Goal: Communication & Community: Answer question/provide support

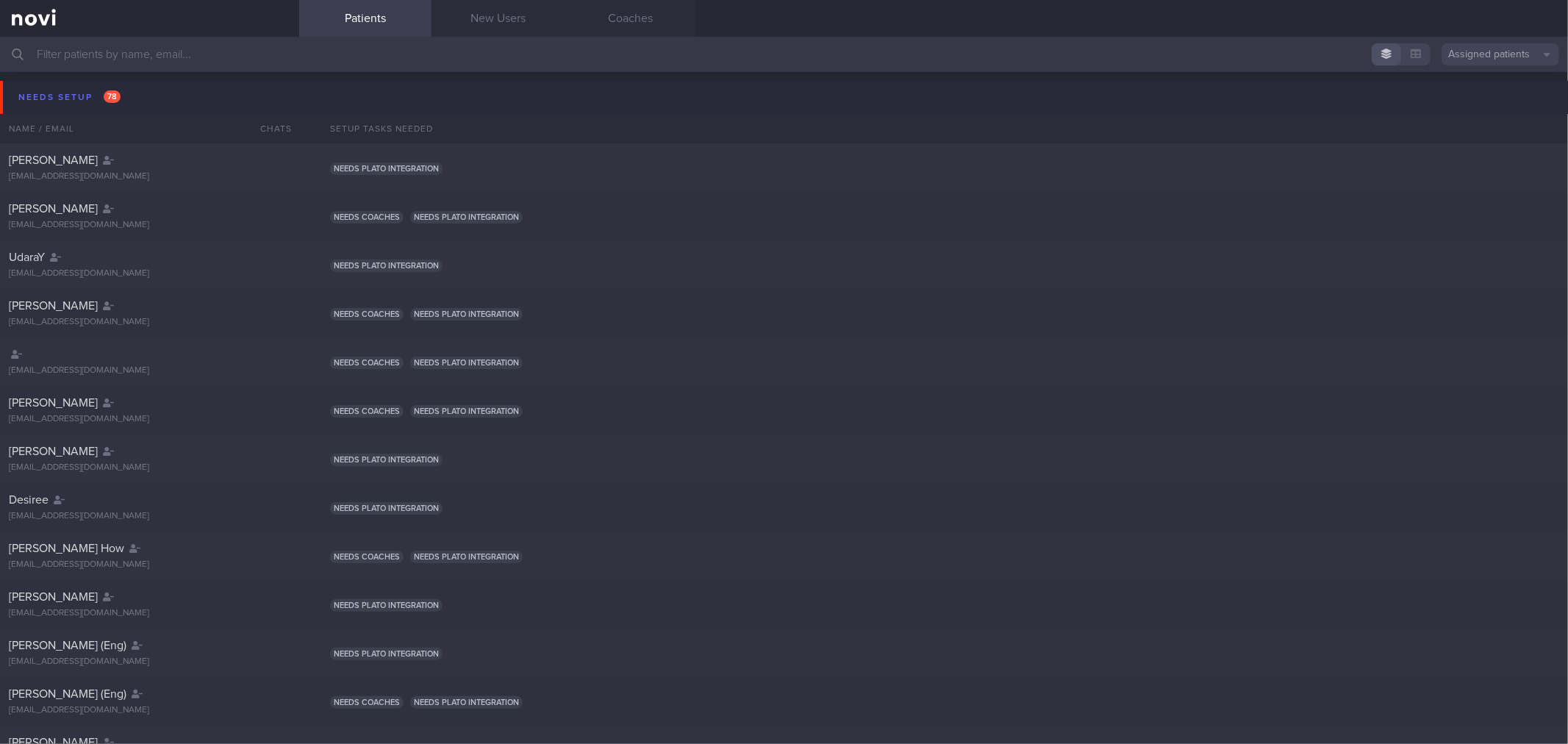
click at [172, 92] on button "Needs setup 78" at bounding box center [786, 97] width 1572 height 33
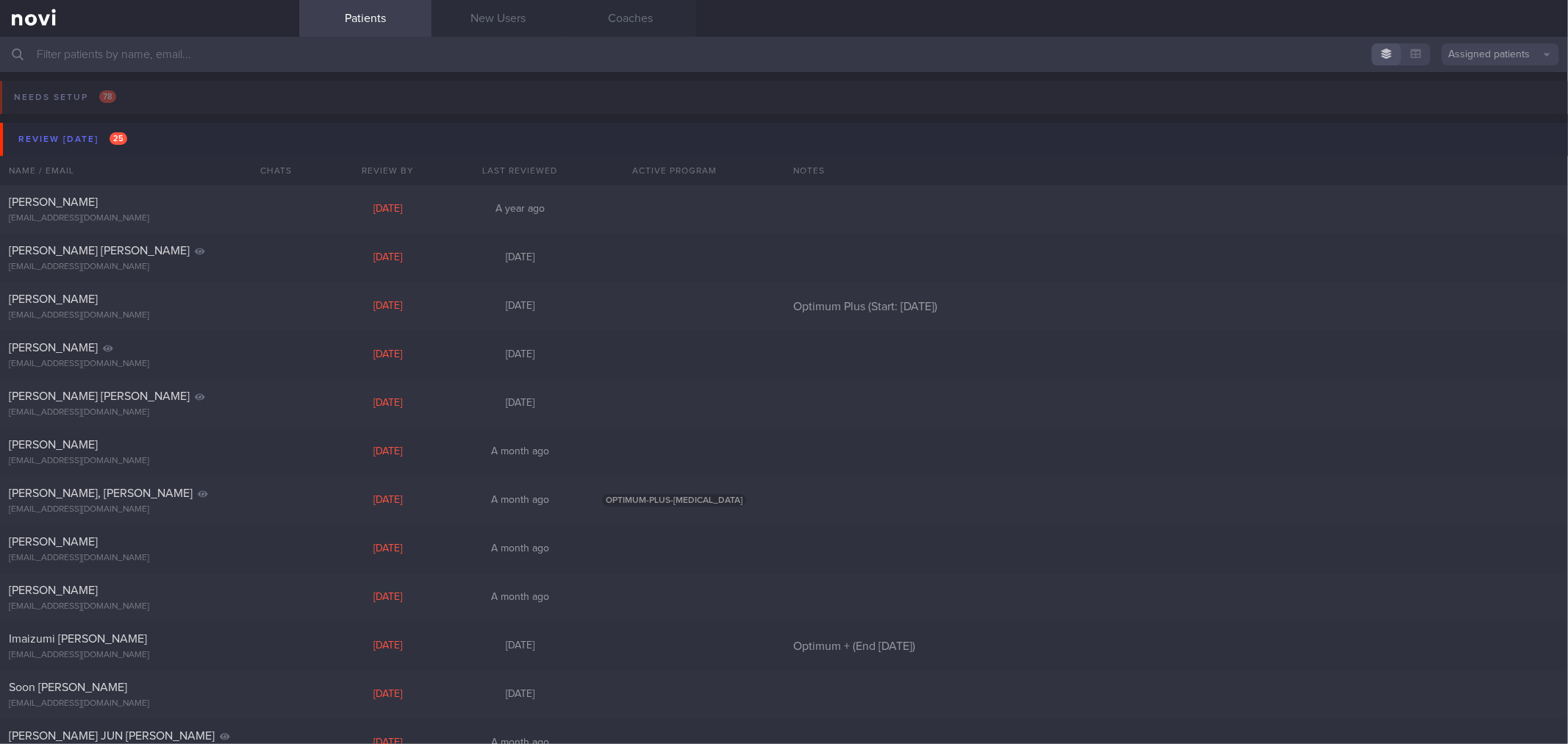
click at [173, 149] on button "Review [DATE] 25" at bounding box center [786, 139] width 1572 height 33
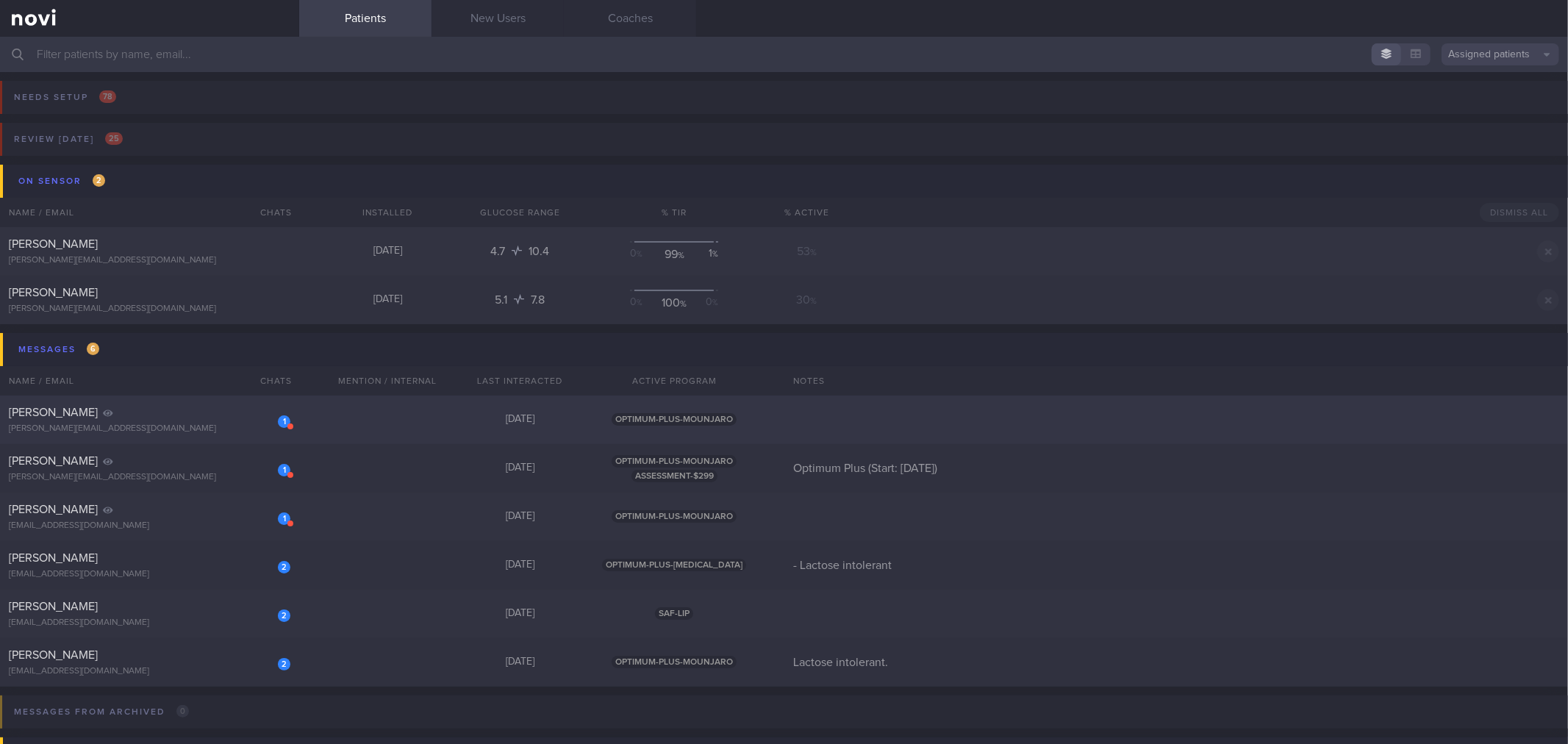
click at [180, 412] on div "[PERSON_NAME]" at bounding box center [147, 413] width 278 height 15
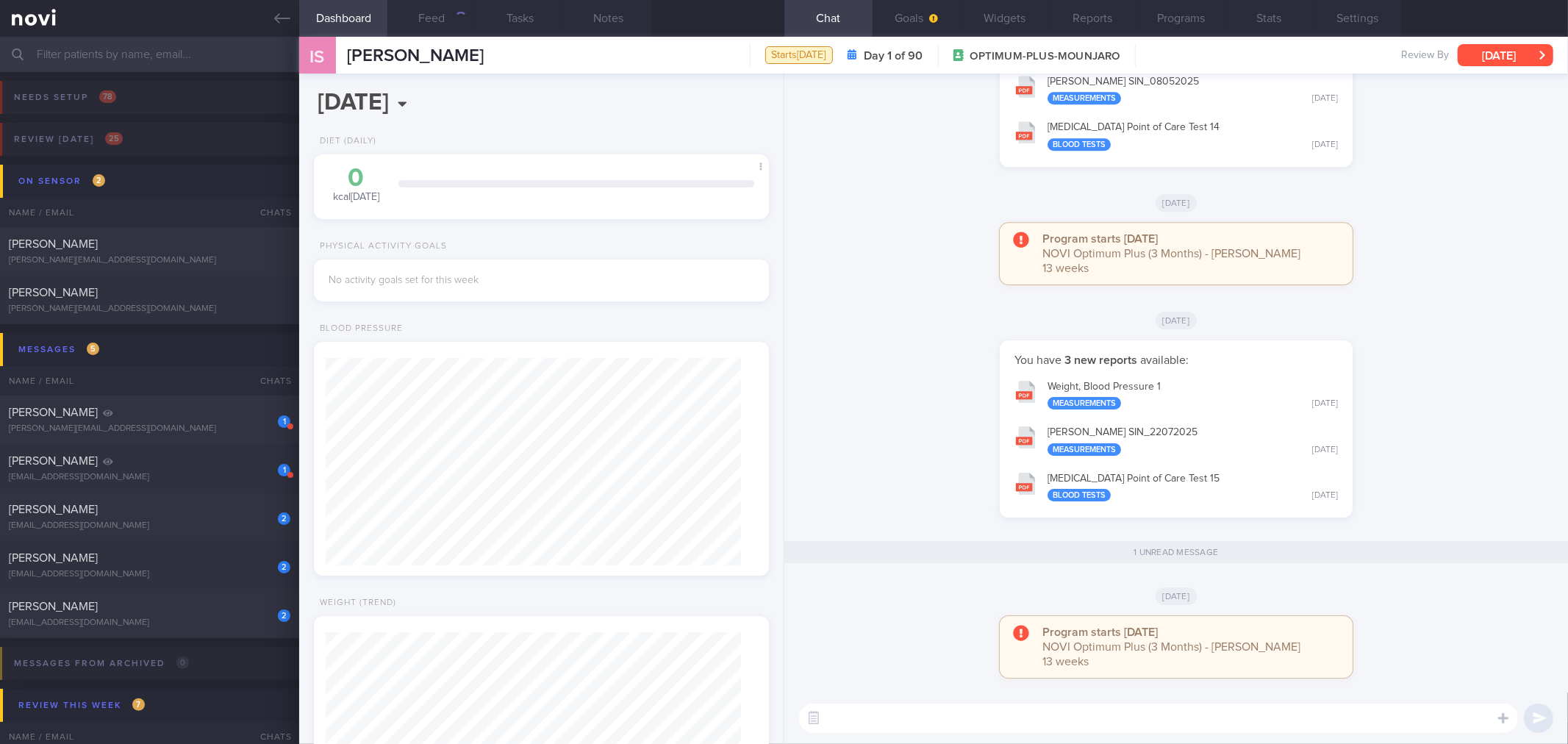
click at [1489, 63] on button "[DATE]" at bounding box center [1505, 55] width 96 height 22
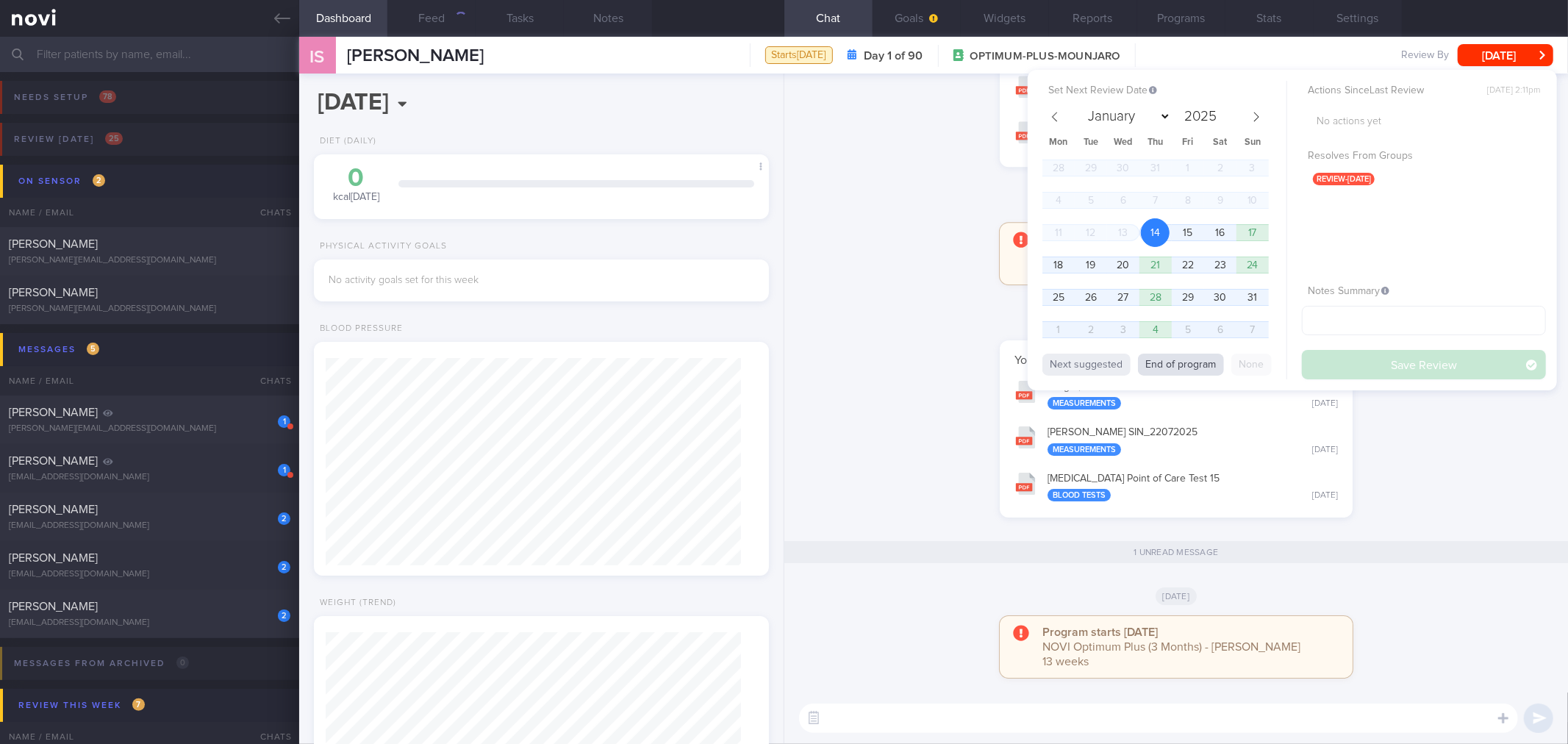
click at [1168, 362] on button "End of program" at bounding box center [1181, 364] width 86 height 22
select select "10"
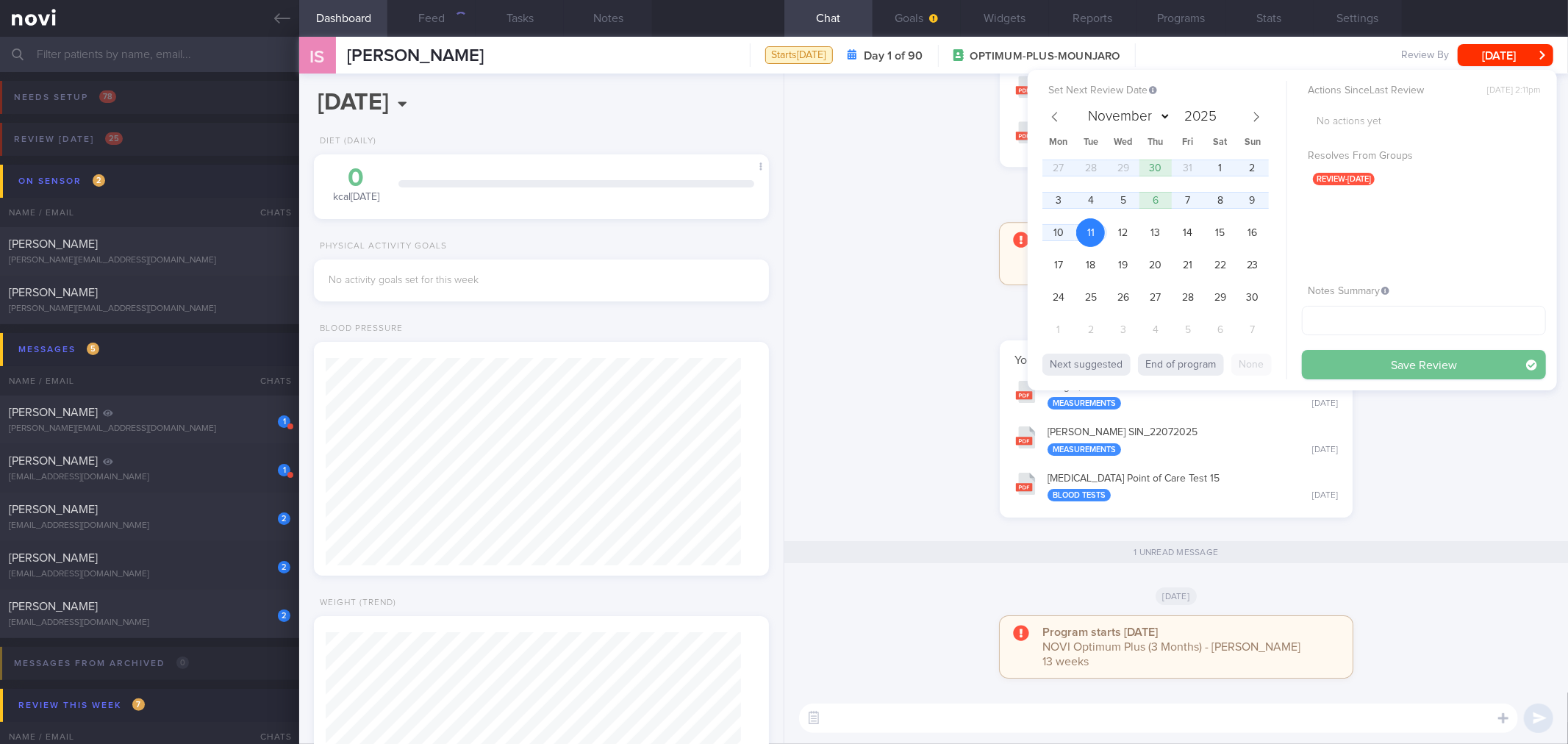
click at [1346, 362] on button "Save Review" at bounding box center [1424, 365] width 244 height 30
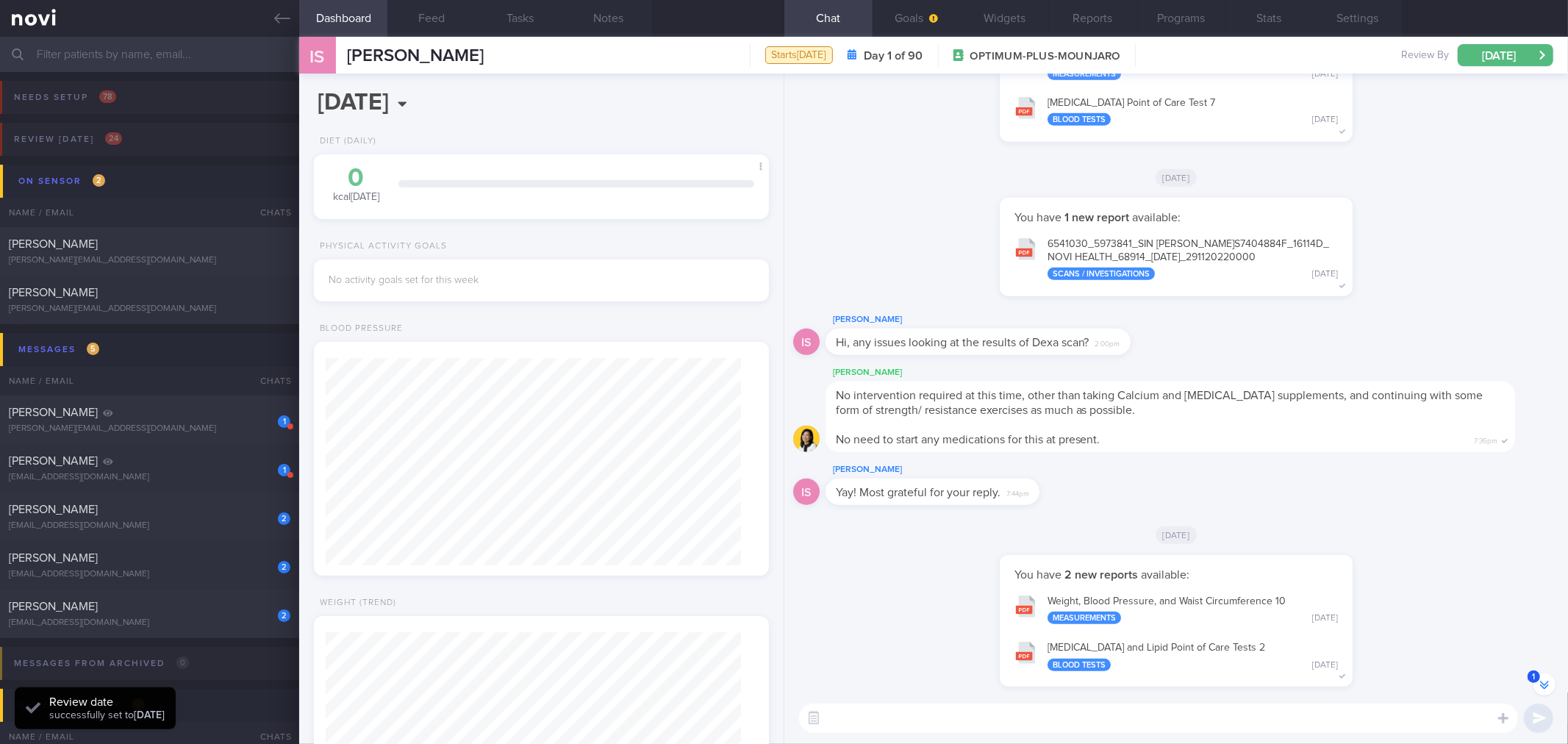
scroll to position [-3226, 0]
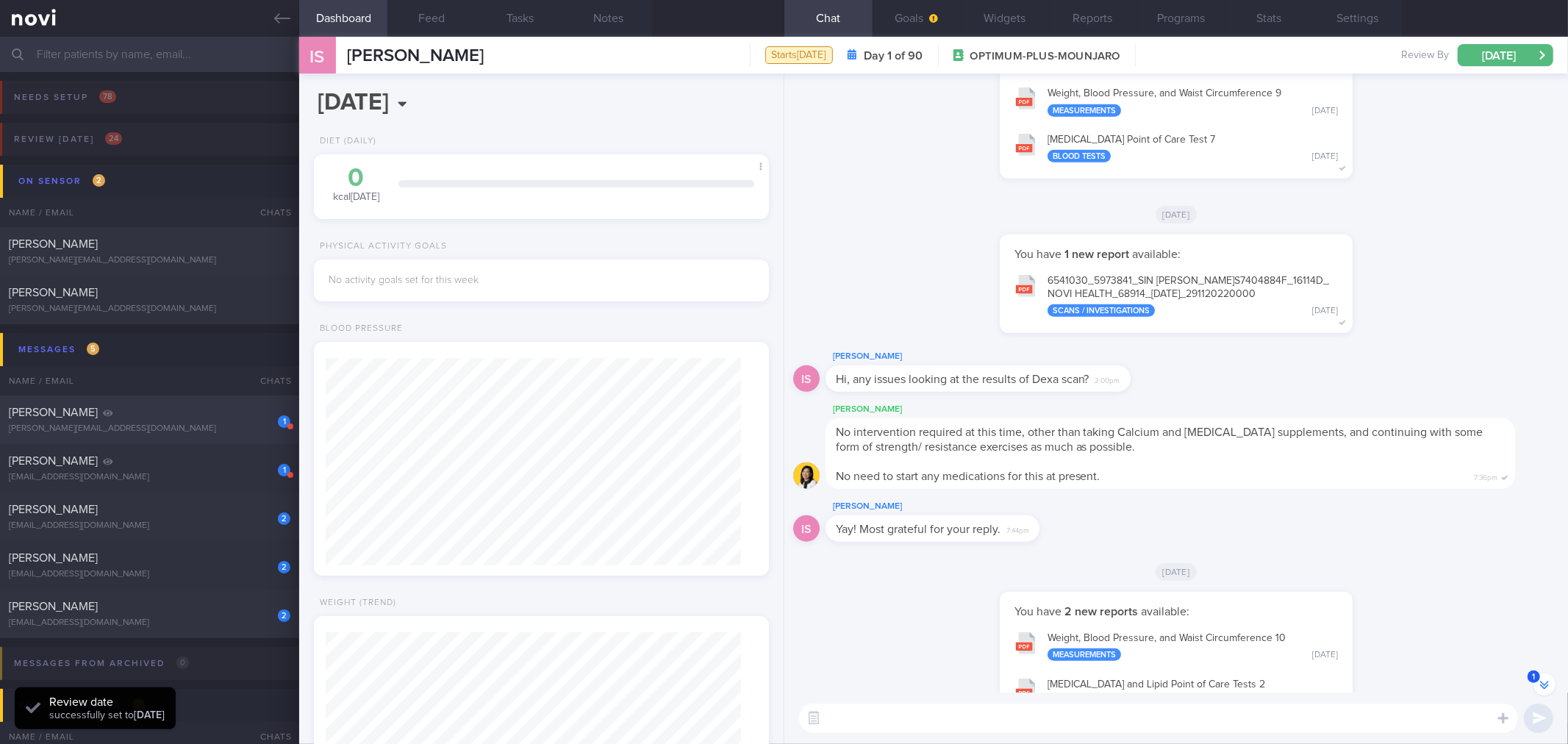
drag, startPoint x: 278, startPoint y: 16, endPoint x: 224, endPoint y: 395, distance: 382.8
click at [278, 16] on icon at bounding box center [283, 18] width 16 height 10
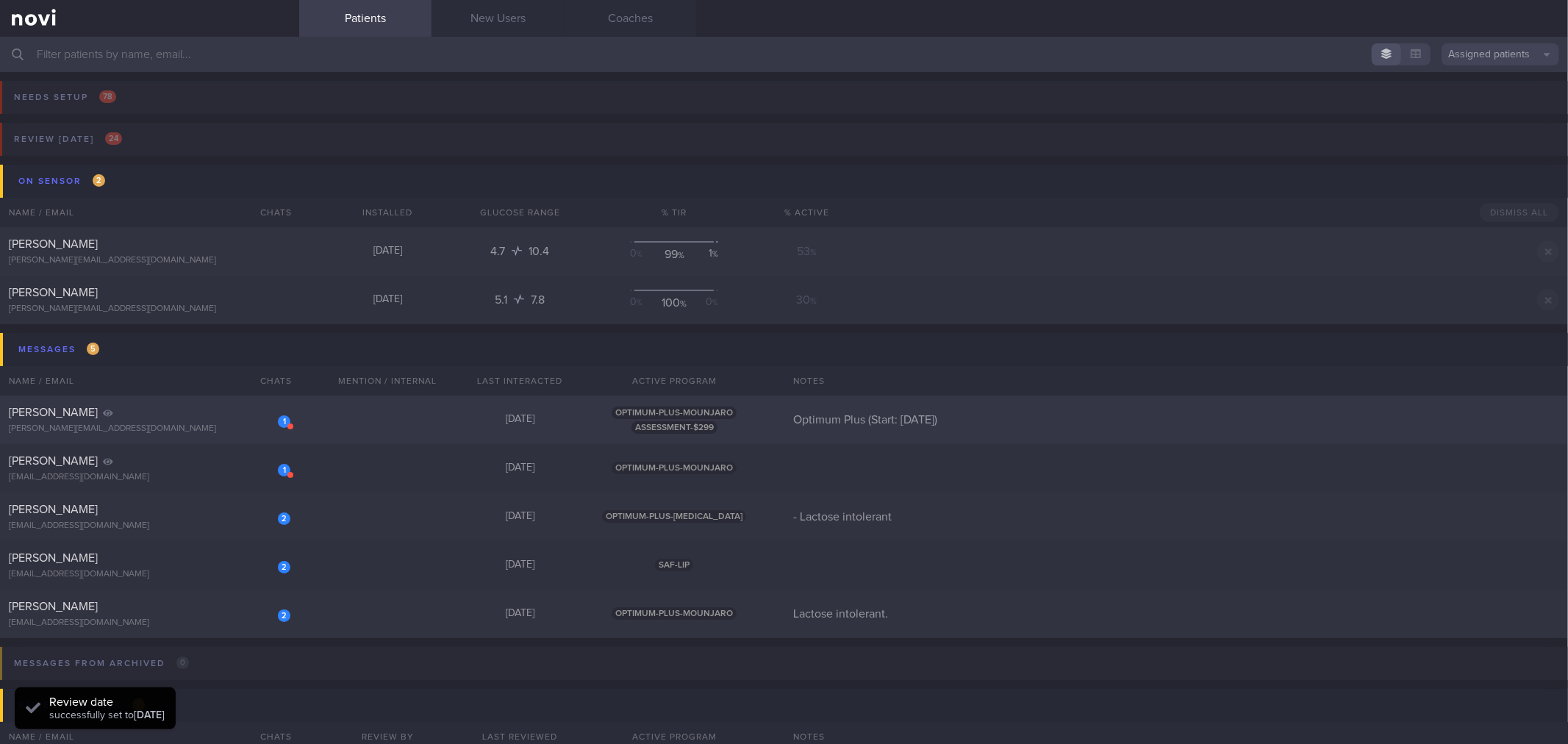
click at [222, 422] on div "1 [PERSON_NAME] [PERSON_NAME][EMAIL_ADDRESS][DOMAIN_NAME]" at bounding box center [149, 420] width 299 height 30
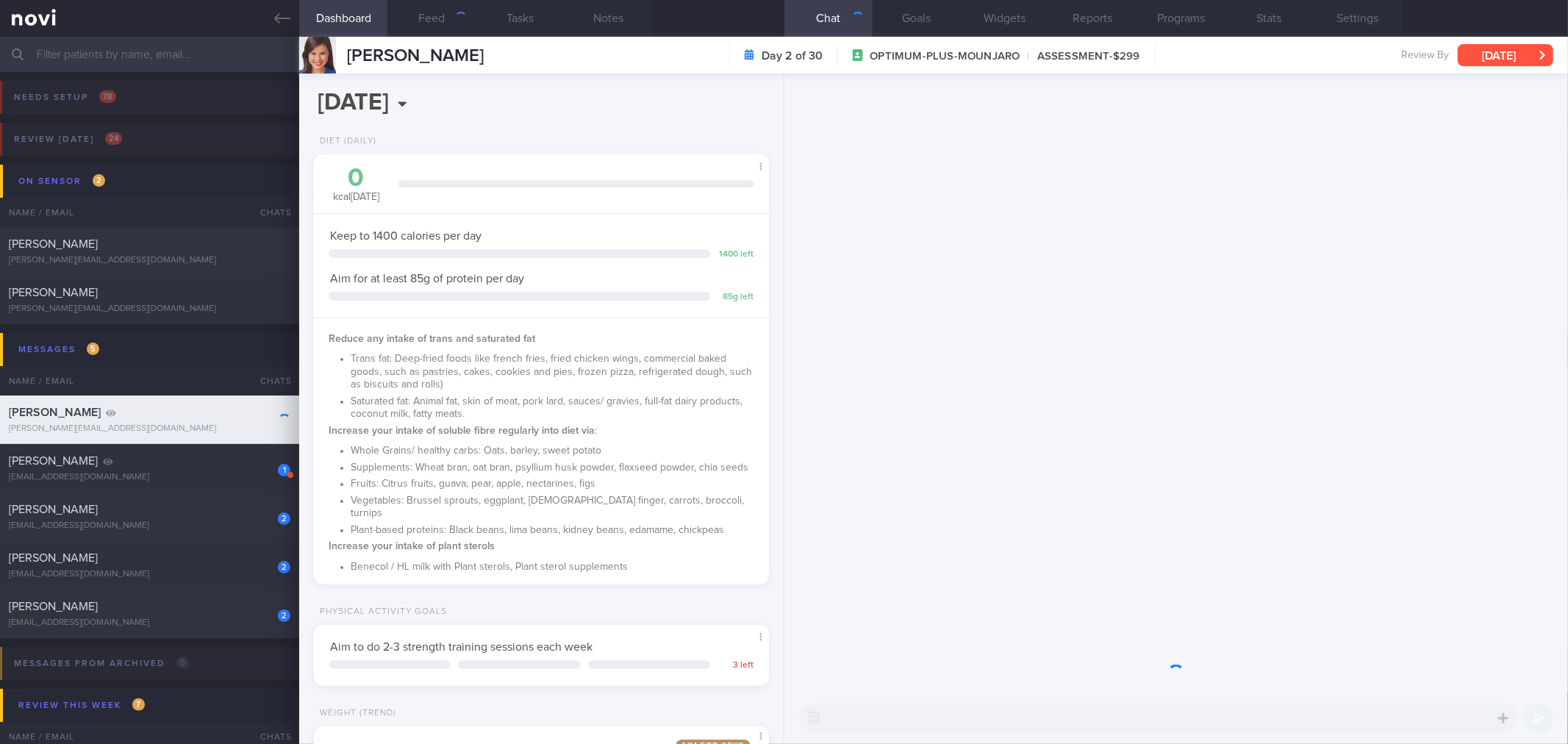
click at [1501, 62] on button "[DATE]" at bounding box center [1505, 55] width 96 height 22
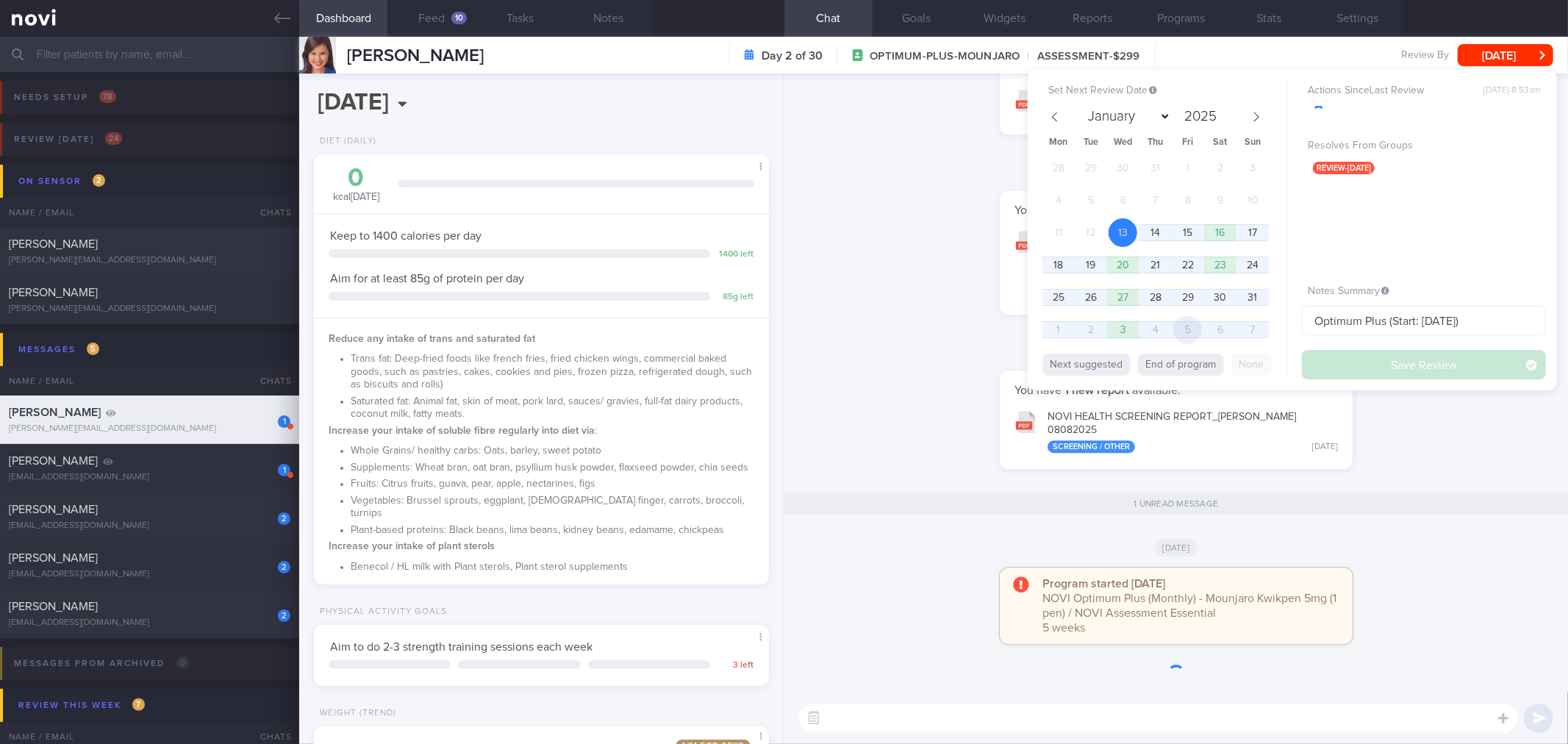
scroll to position [228, 415]
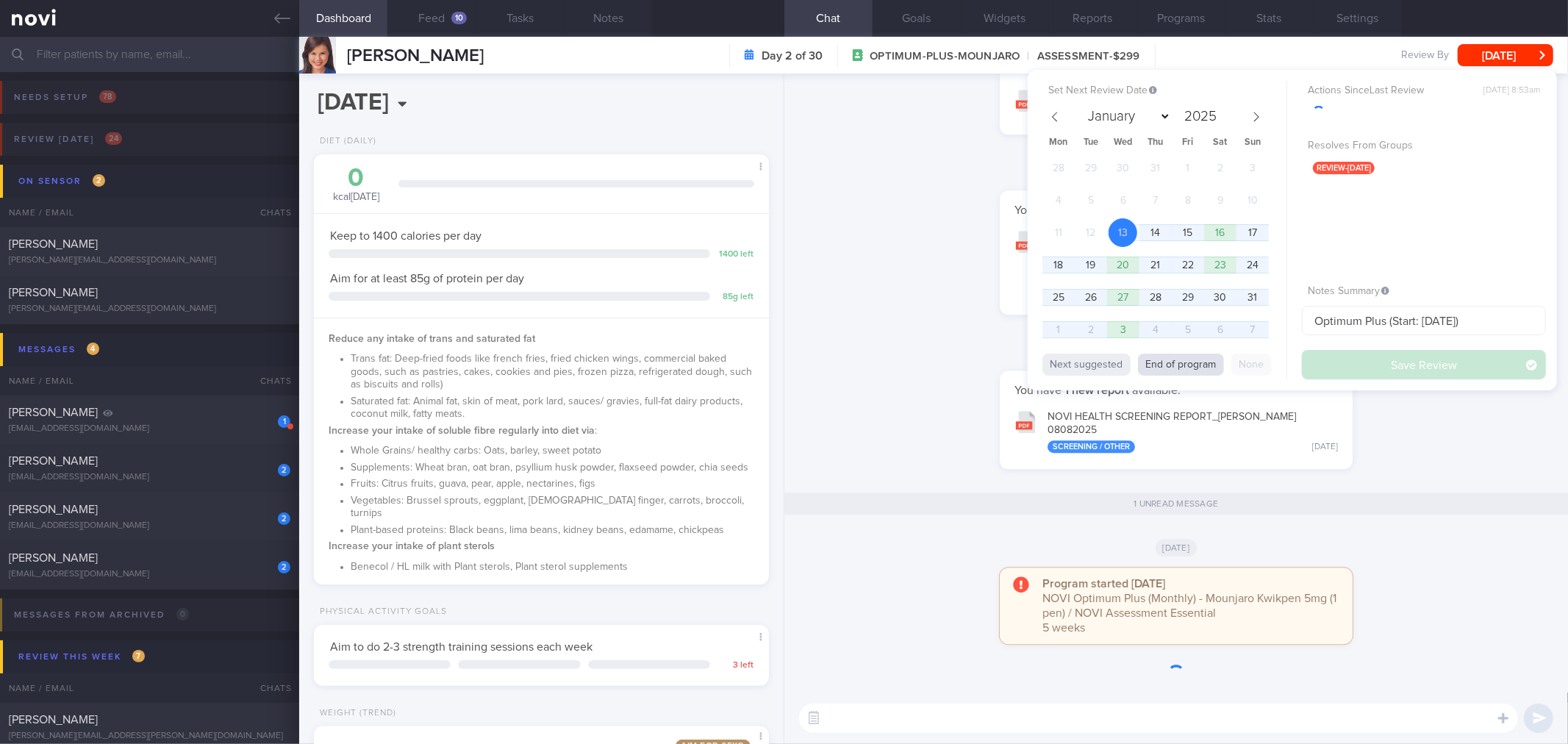
click at [1202, 368] on button "End of program" at bounding box center [1181, 364] width 86 height 22
click at [1371, 367] on button "Save Review" at bounding box center [1424, 365] width 244 height 30
select select "8"
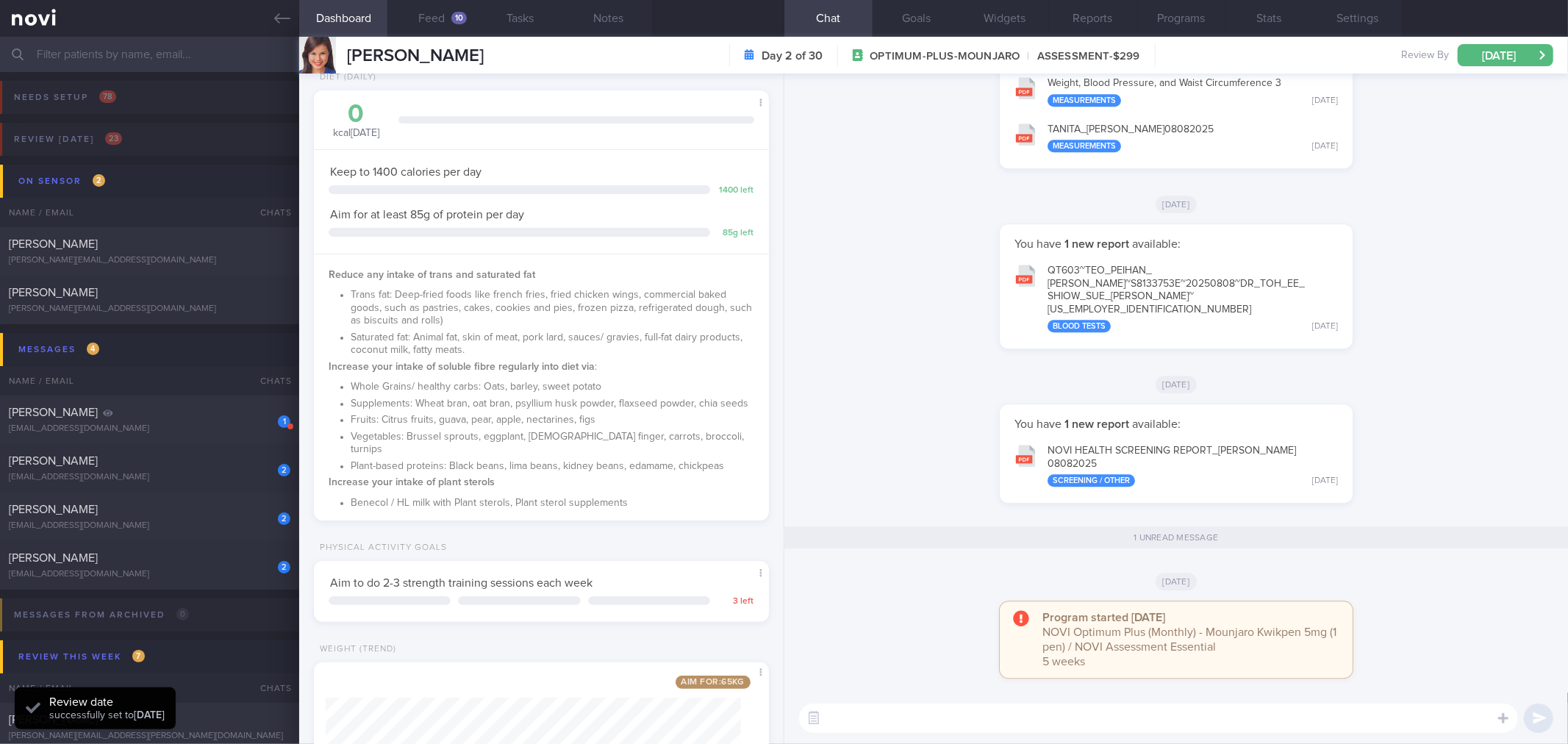
scroll to position [272, 0]
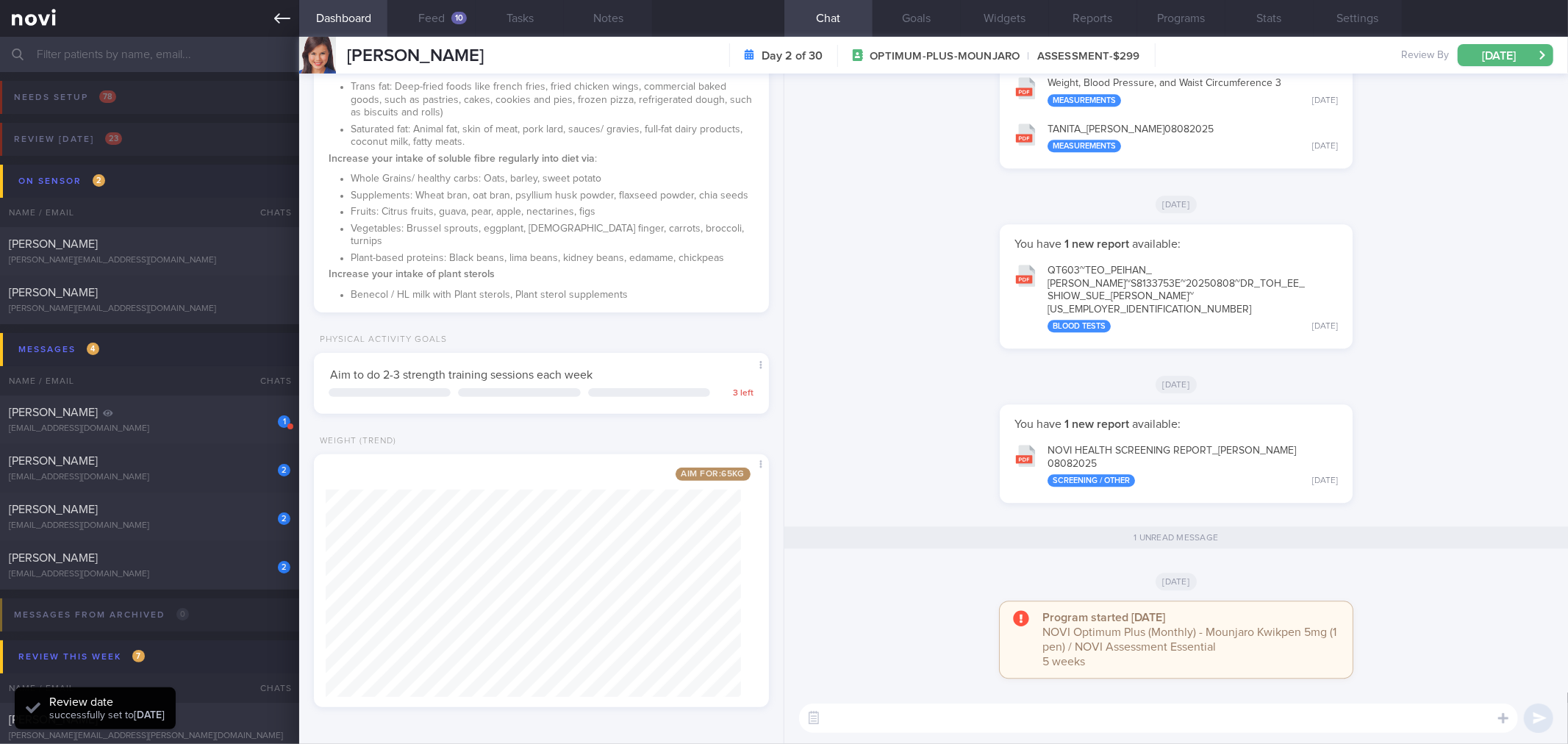
click at [276, 13] on icon at bounding box center [283, 18] width 16 height 16
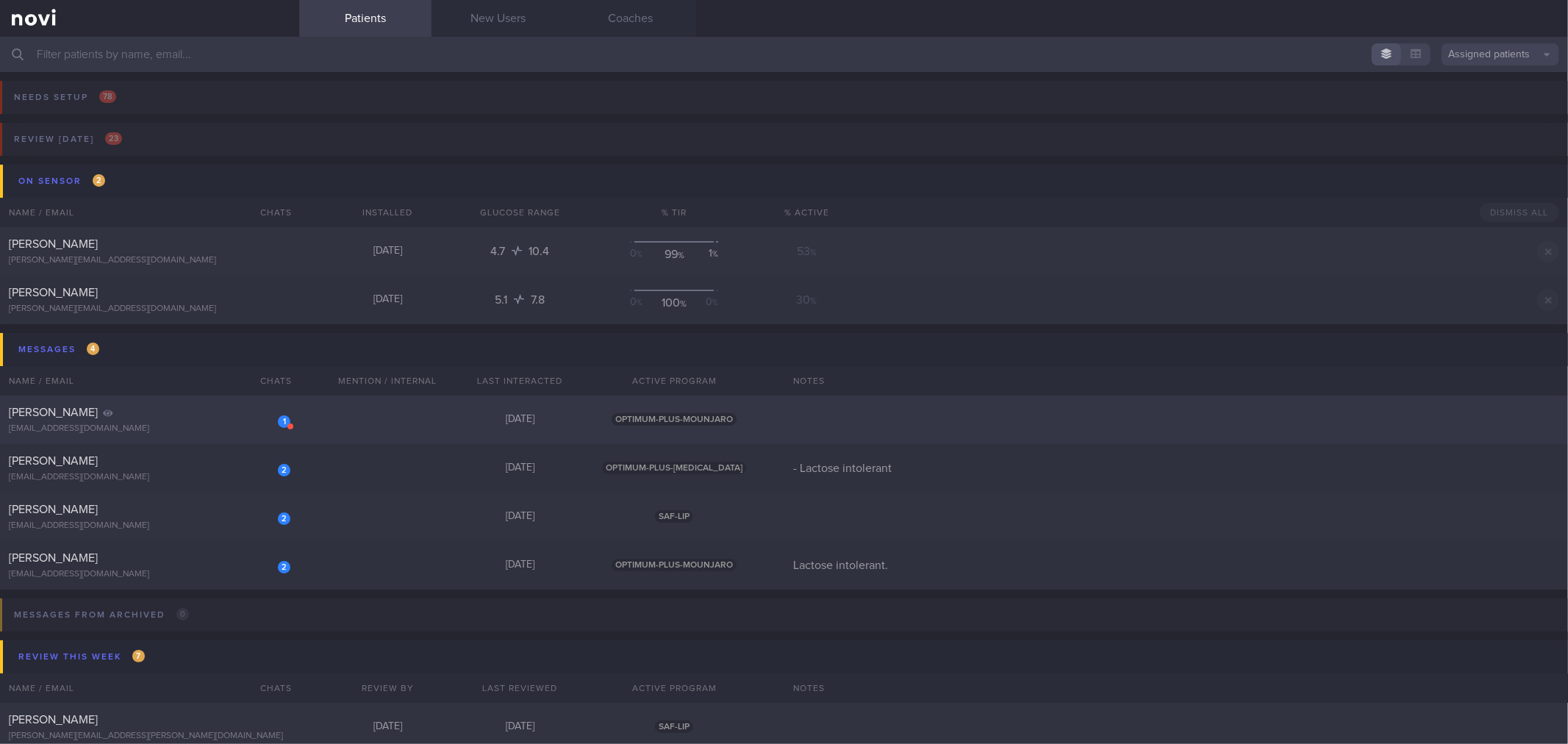
click at [278, 420] on div "1" at bounding box center [283, 421] width 12 height 12
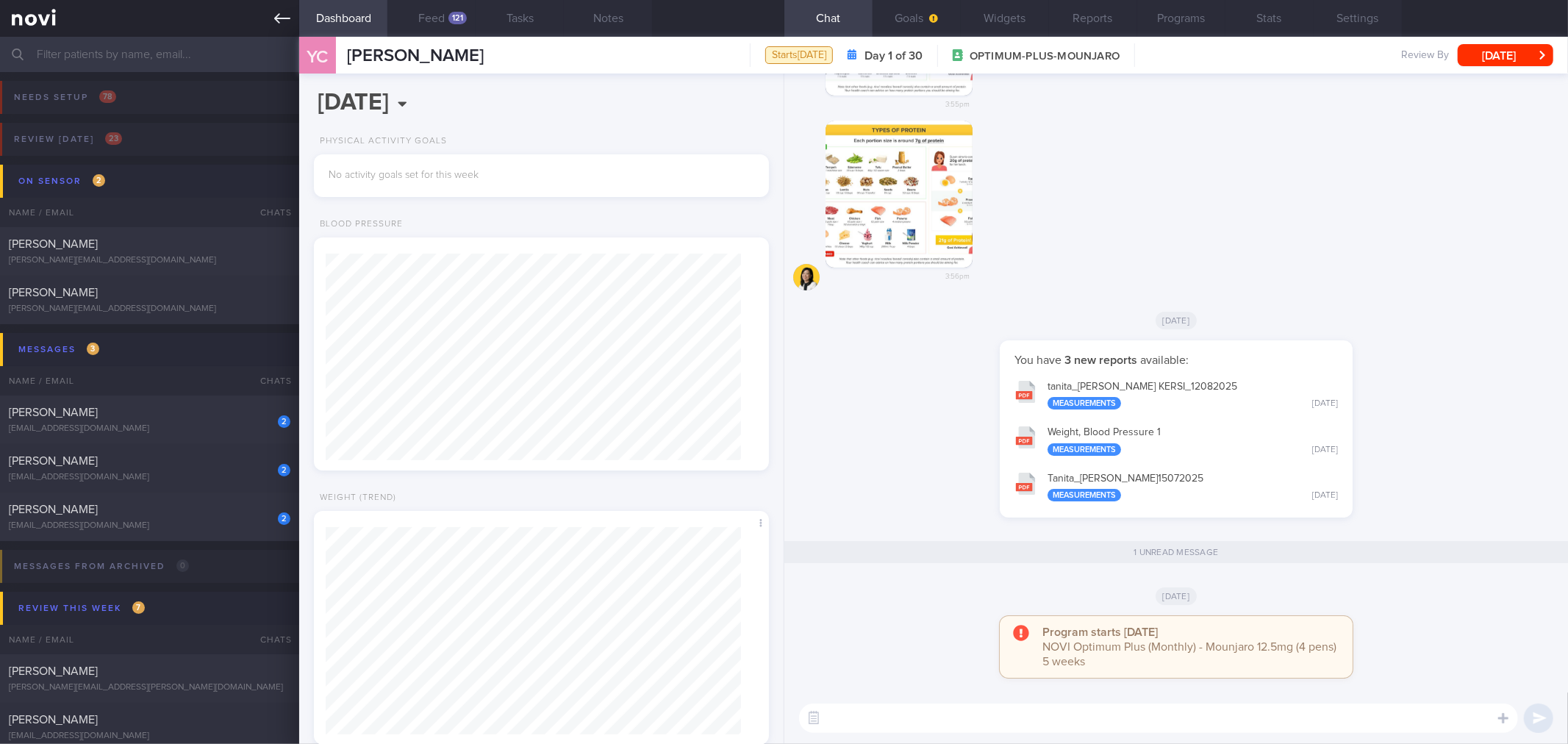
click at [289, 12] on icon at bounding box center [283, 18] width 16 height 16
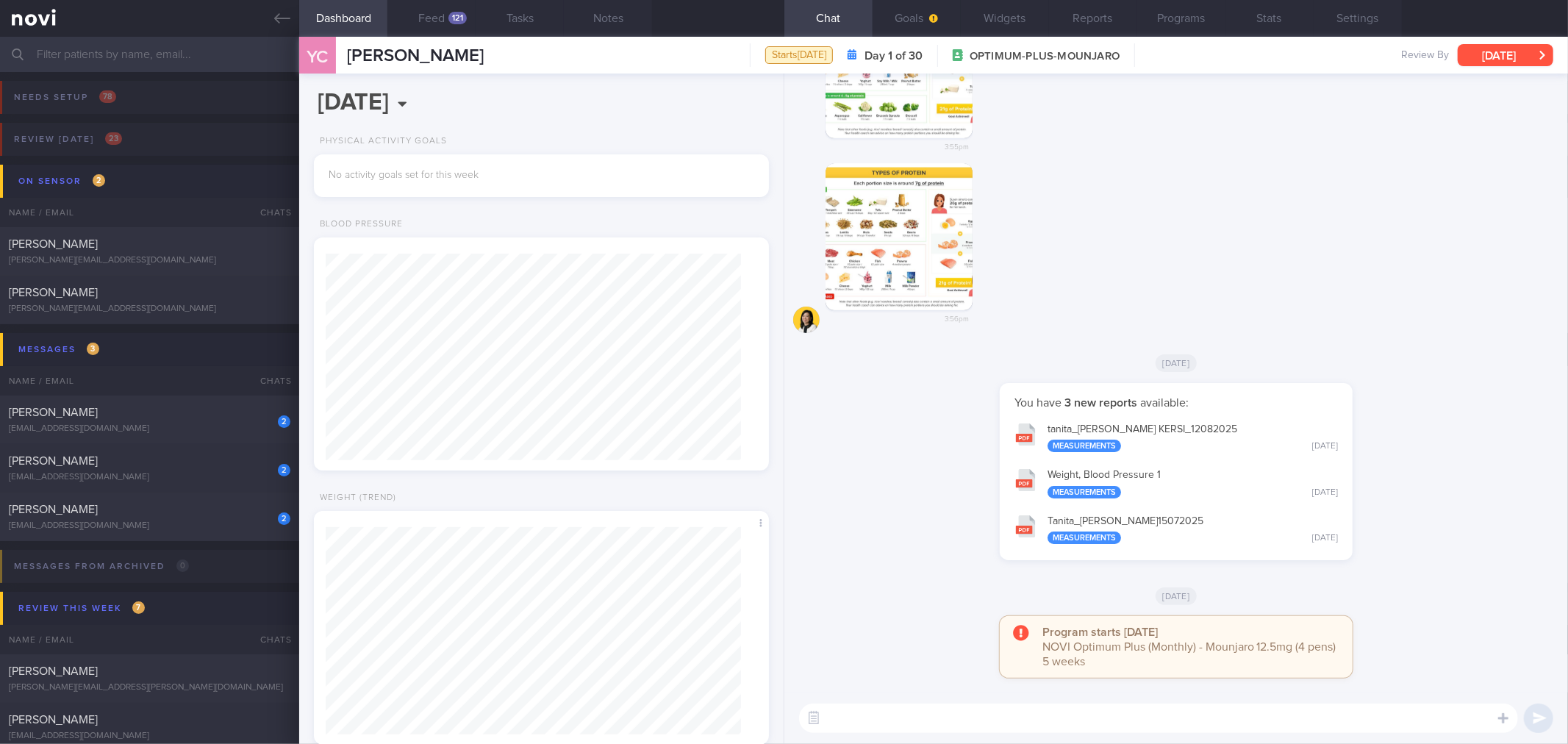
click at [1521, 64] on button "[DATE]" at bounding box center [1505, 55] width 96 height 22
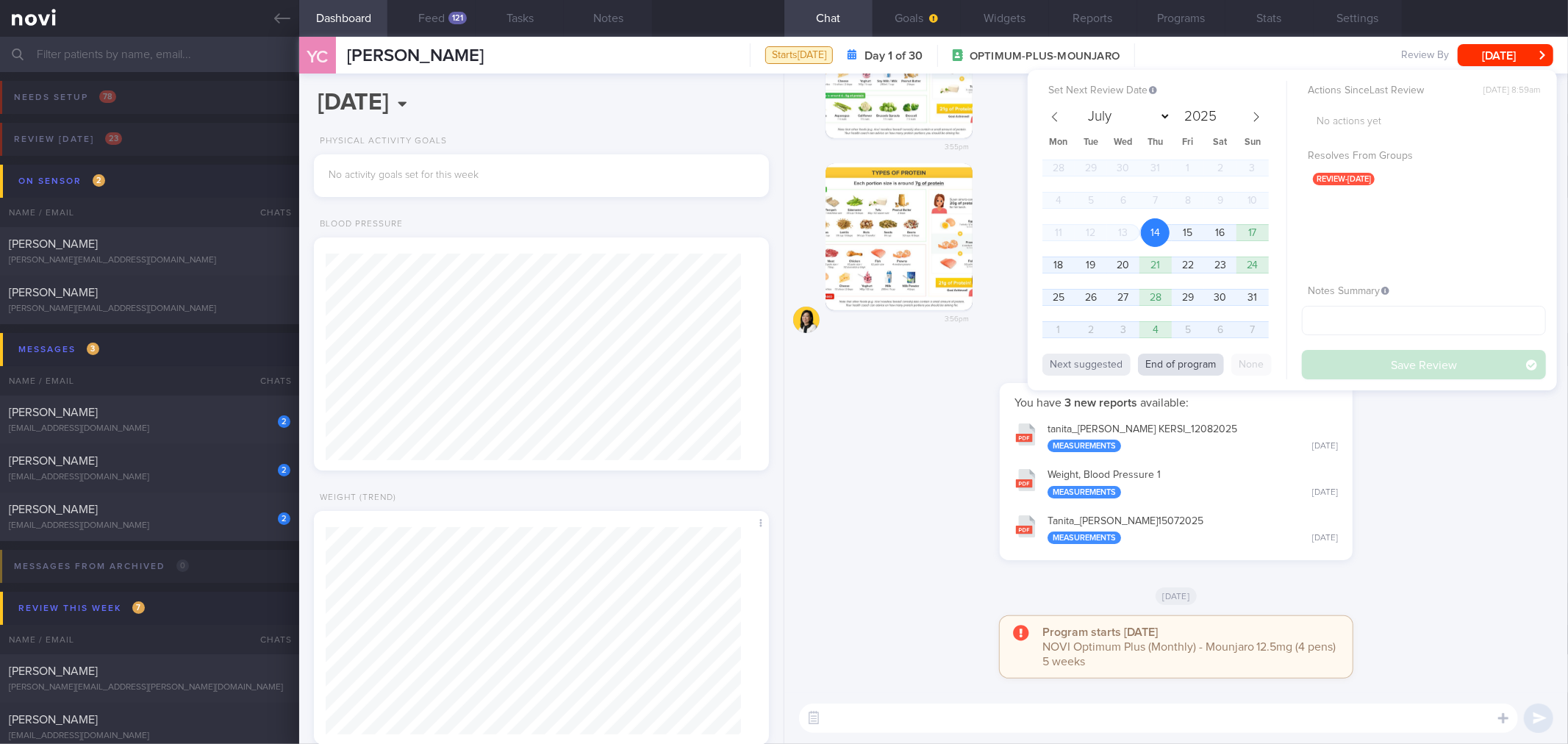
click at [1191, 357] on button "End of program" at bounding box center [1181, 364] width 86 height 22
select select "8"
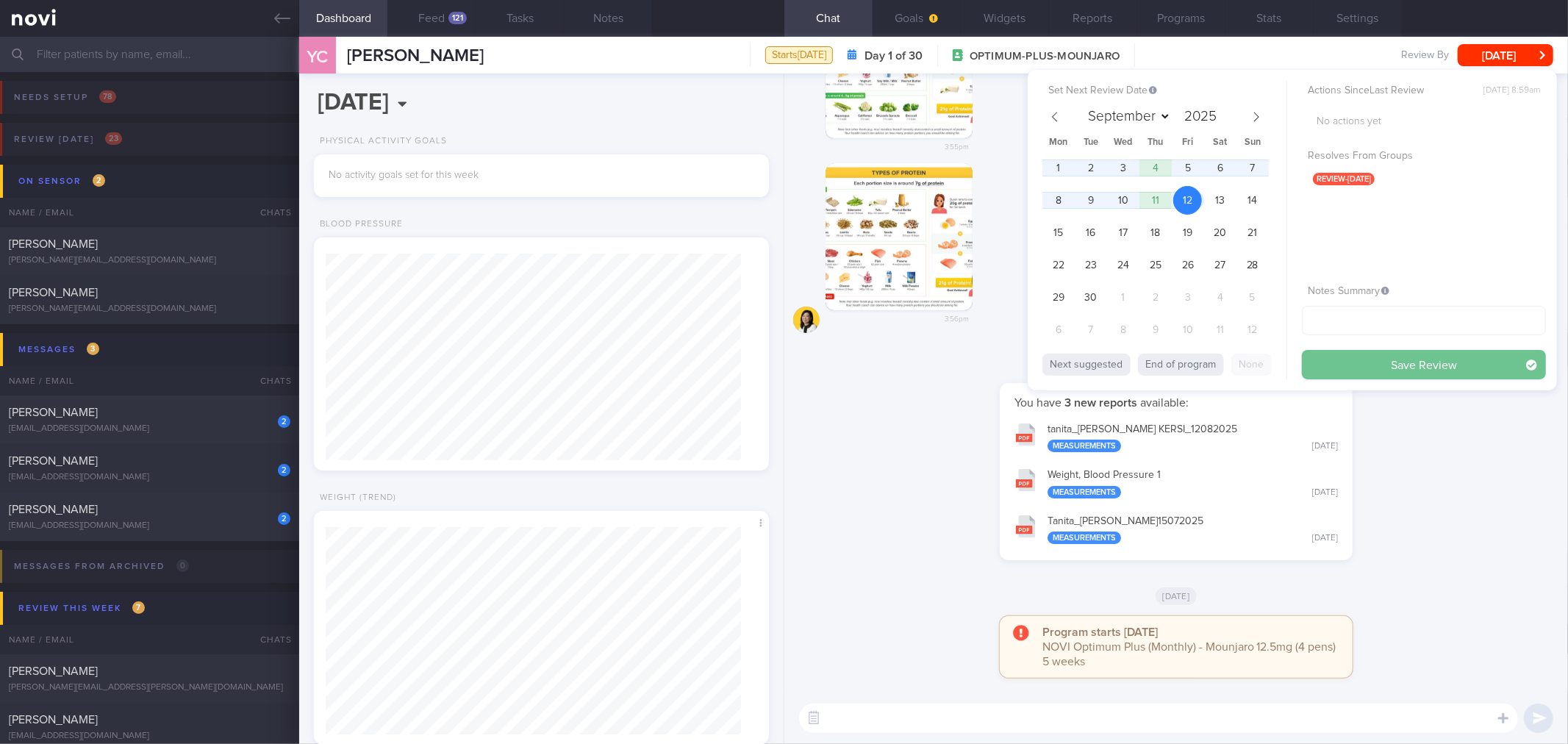
click at [1325, 371] on button "Save Review" at bounding box center [1424, 365] width 244 height 30
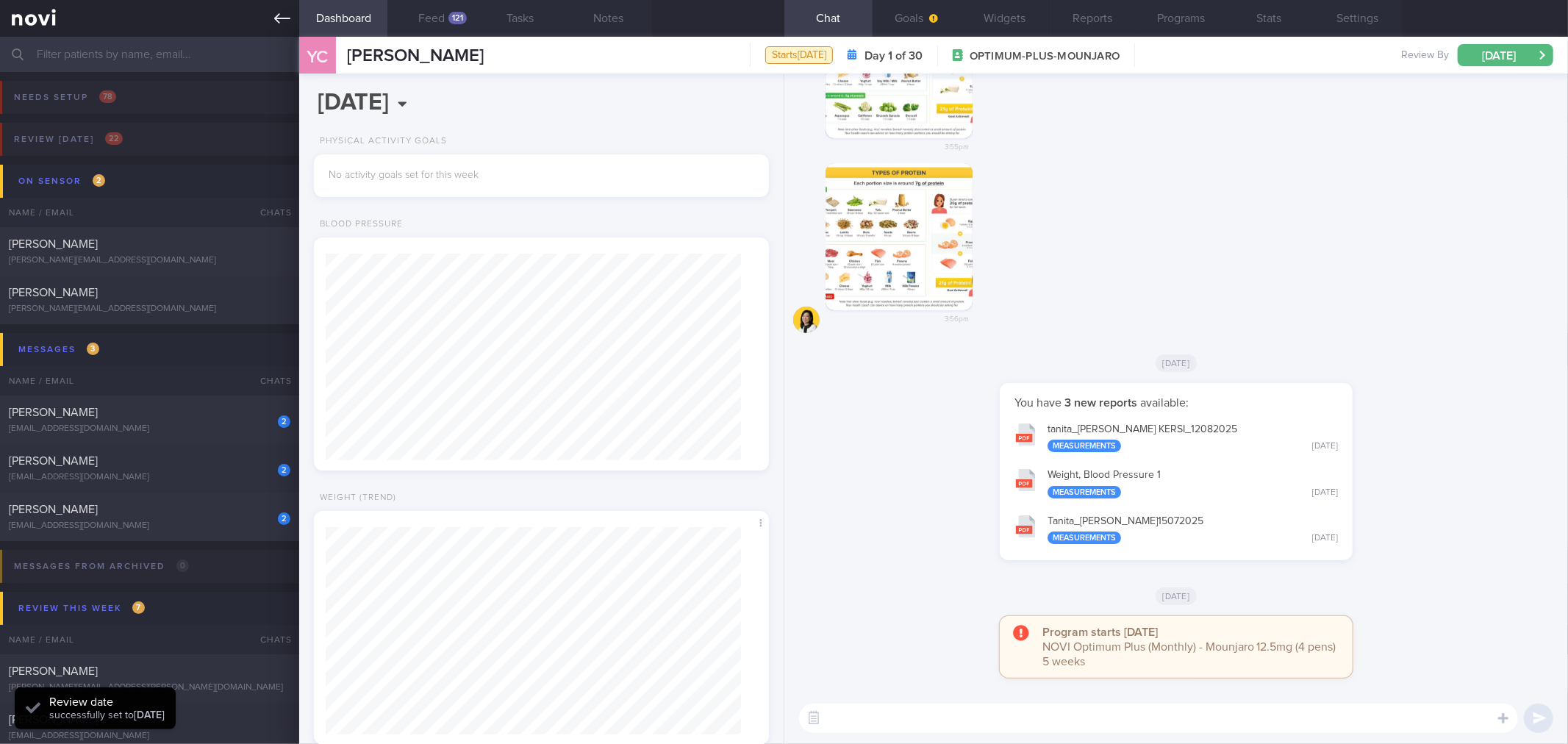
click at [272, 23] on link at bounding box center [149, 18] width 299 height 37
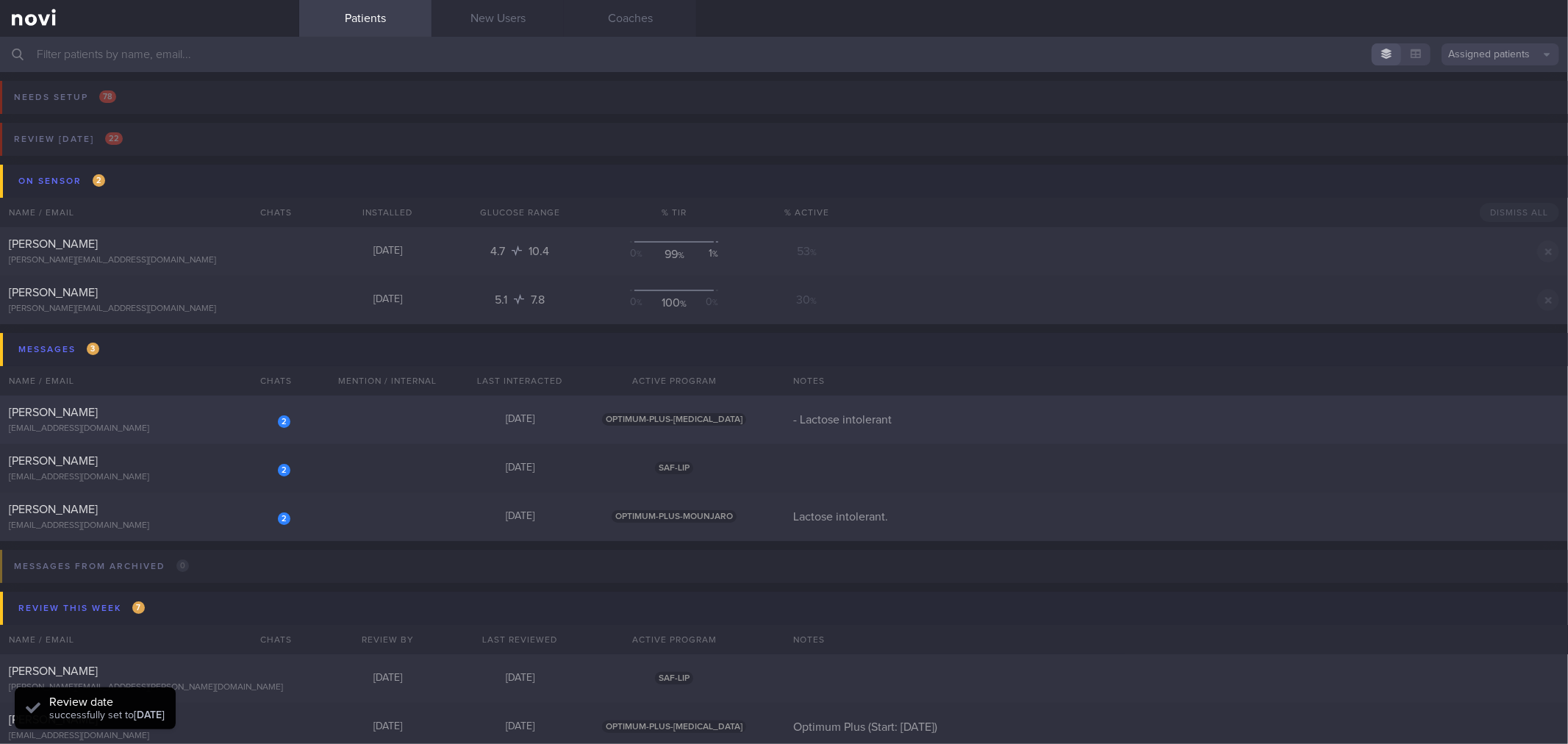
click at [237, 406] on div "[PERSON_NAME]" at bounding box center [147, 413] width 278 height 15
select select "7"
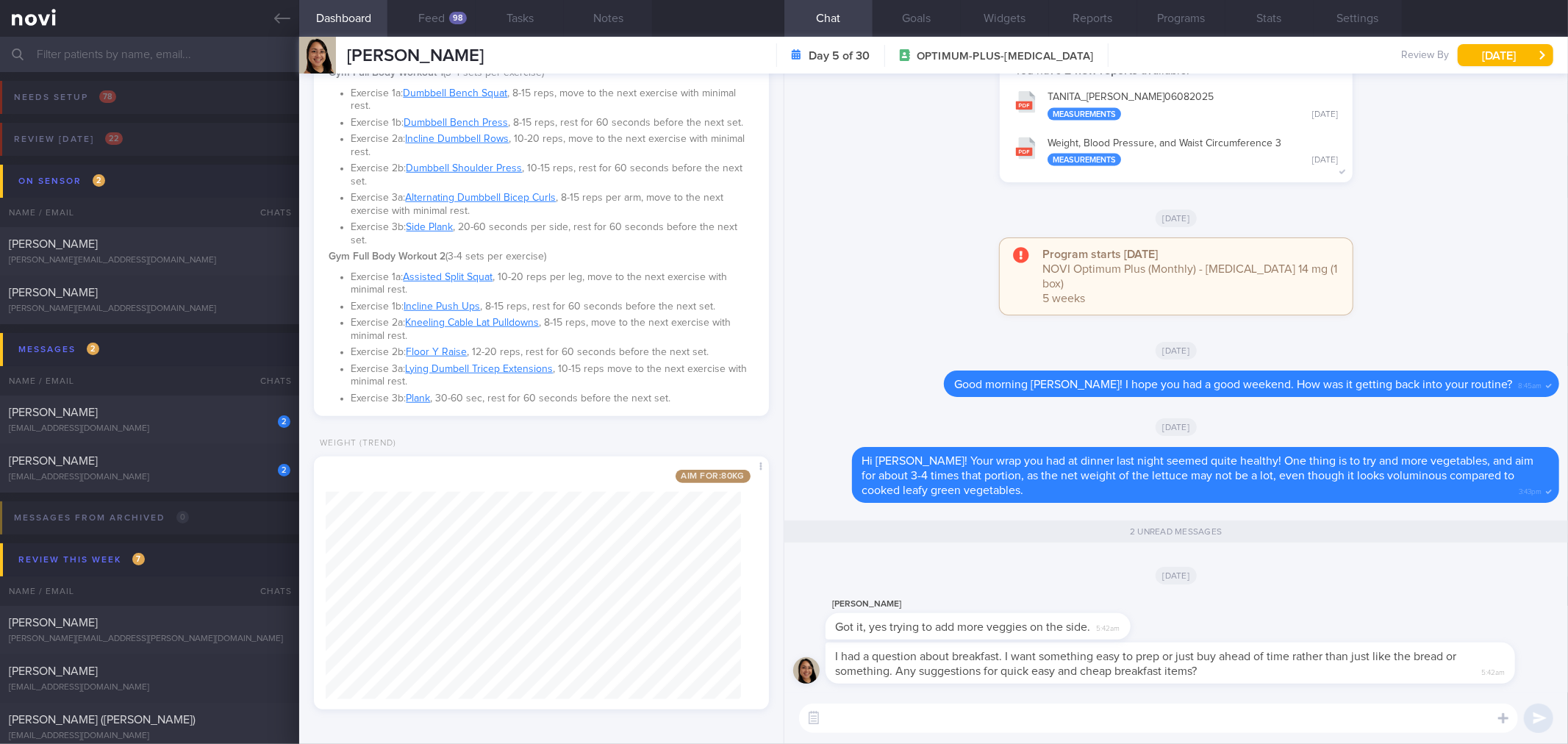
scroll to position [982, 0]
drag, startPoint x: 1126, startPoint y: 623, endPoint x: 1363, endPoint y: 623, distance: 237.0
click at [1363, 623] on div "[PERSON_NAME] Got it, yes trying to add more veggies on the side. 5:42am" at bounding box center [1175, 619] width 765 height 47
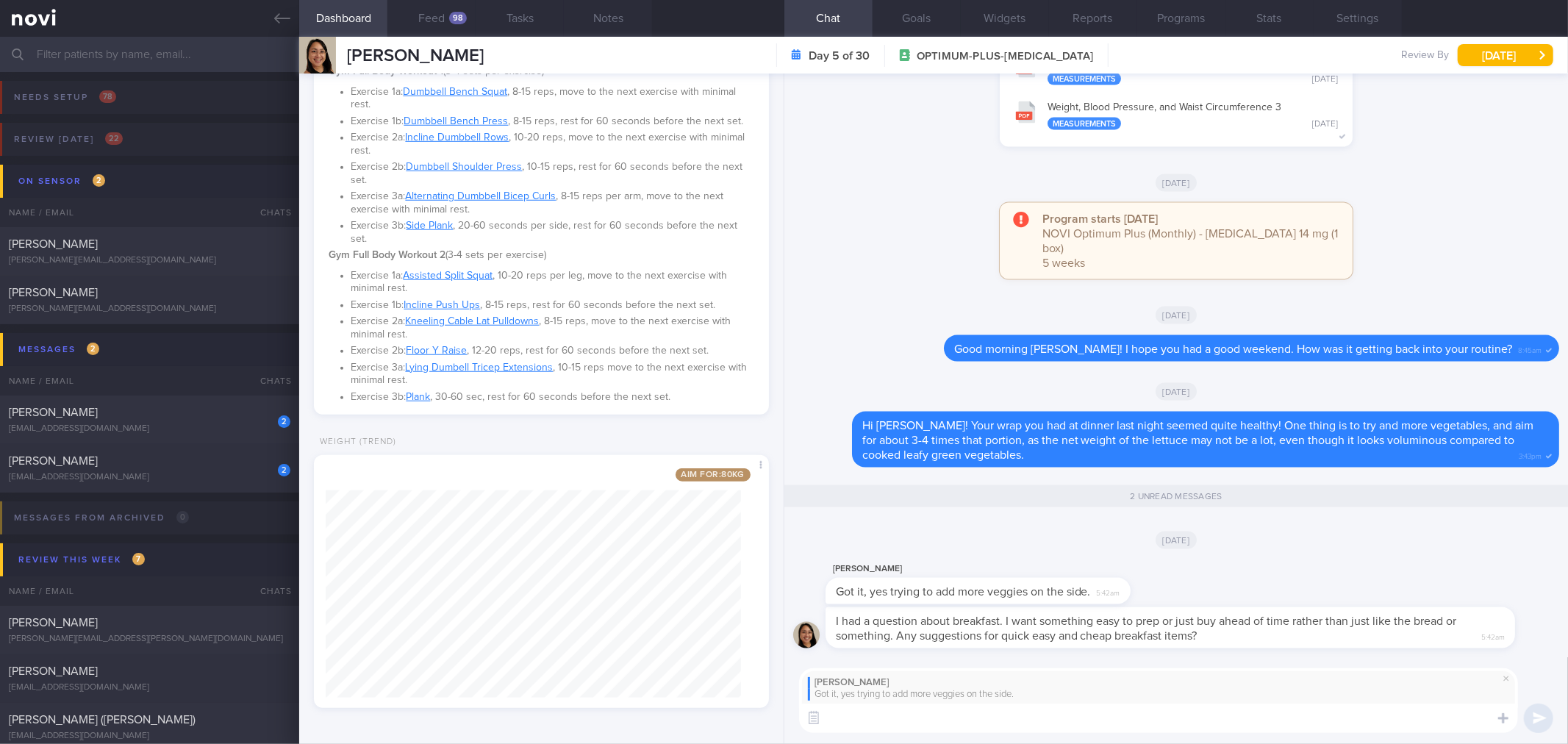
click at [1222, 715] on textarea at bounding box center [1158, 718] width 718 height 30
click at [1009, 730] on textarea at bounding box center [1158, 718] width 718 height 30
click at [1041, 714] on textarea at bounding box center [1158, 718] width 718 height 30
click at [1041, 725] on textarea at bounding box center [1158, 718] width 718 height 30
type textarea "Great!"
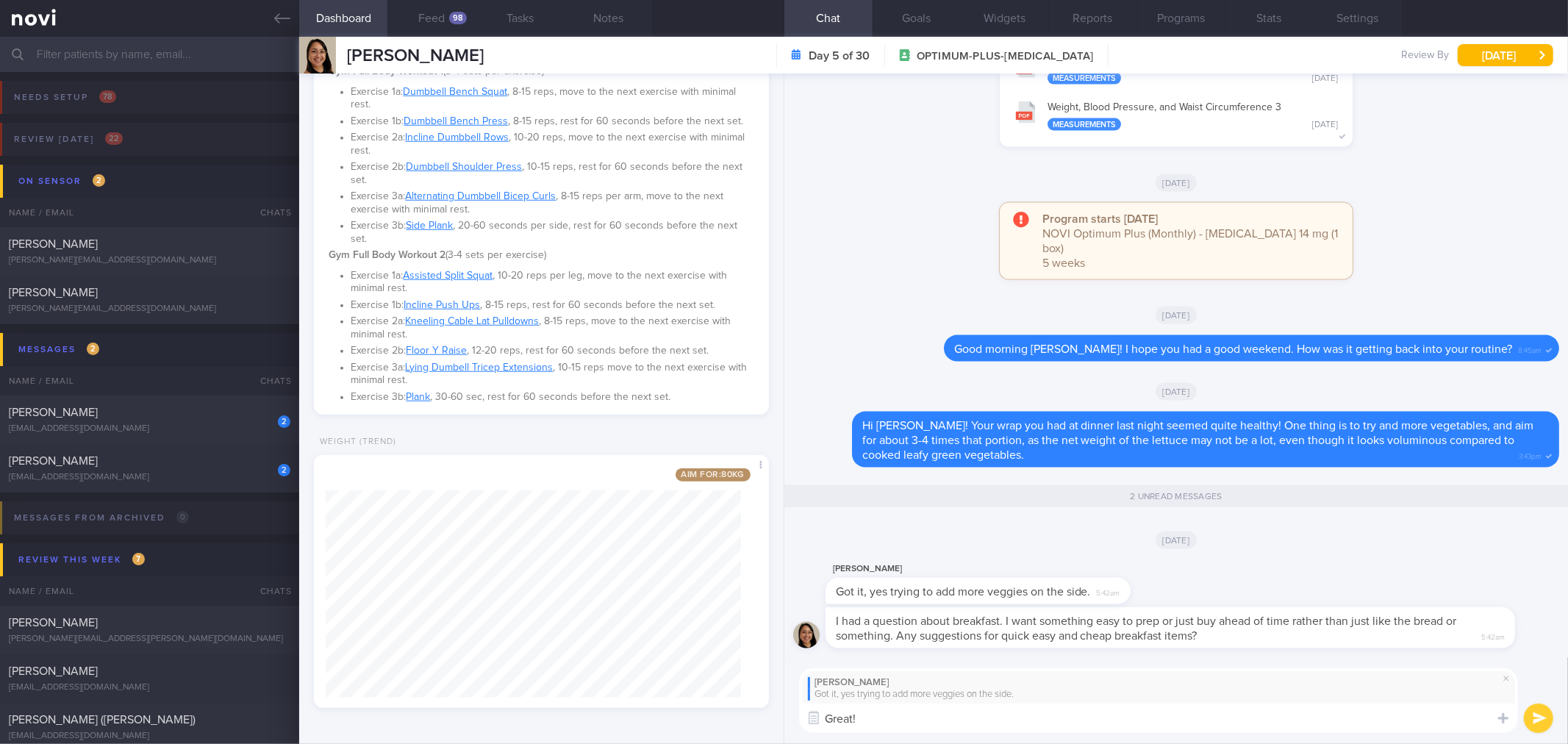
click at [875, 724] on textarea "Great!" at bounding box center [1158, 718] width 718 height 30
type textarea "Great! 👍"
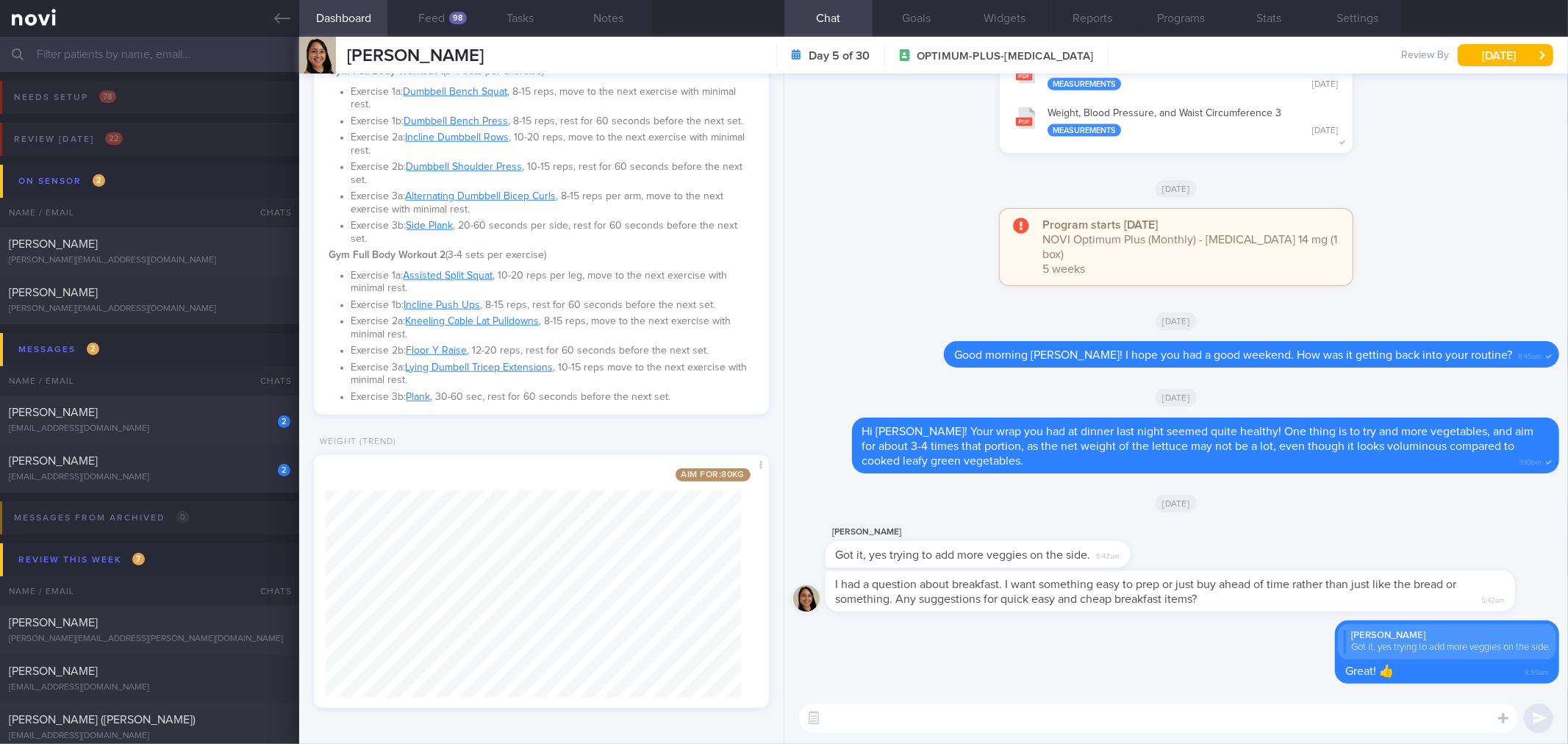
drag, startPoint x: 1266, startPoint y: 606, endPoint x: 1519, endPoint y: 605, distance: 253.0
drag, startPoint x: 1290, startPoint y: 606, endPoint x: 1567, endPoint y: 598, distance: 277.1
click at [1567, 598] on div "Delete [PERSON_NAME] Got it, yes trying to add more veggies on the side. Great!…" at bounding box center [1176, 382] width 784 height 619
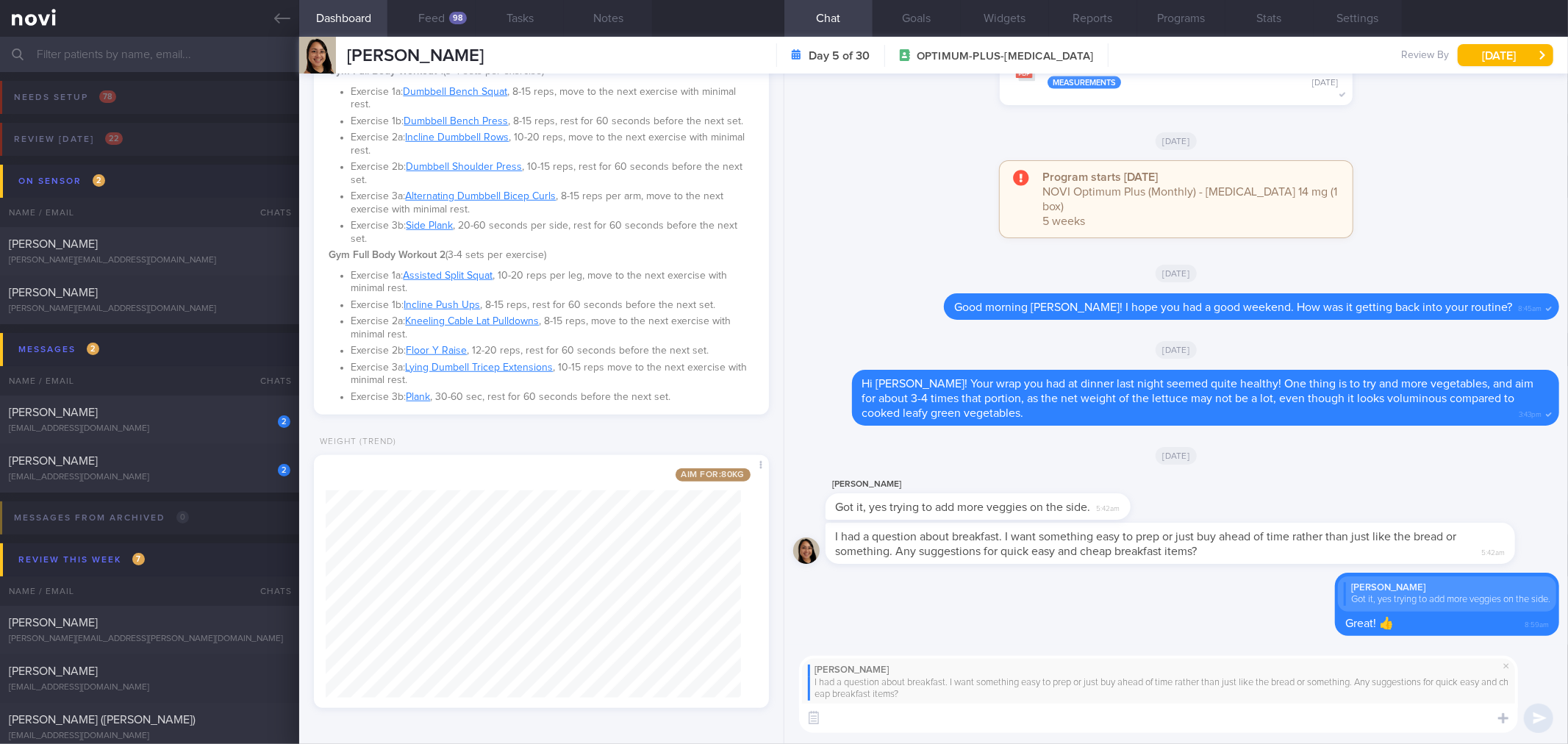
click at [1145, 710] on textarea at bounding box center [1158, 718] width 718 height 30
click at [1144, 724] on textarea at bounding box center [1158, 718] width 718 height 30
type textarea "How about overnight oats with protein powder? Would you be keen to consider thi…"
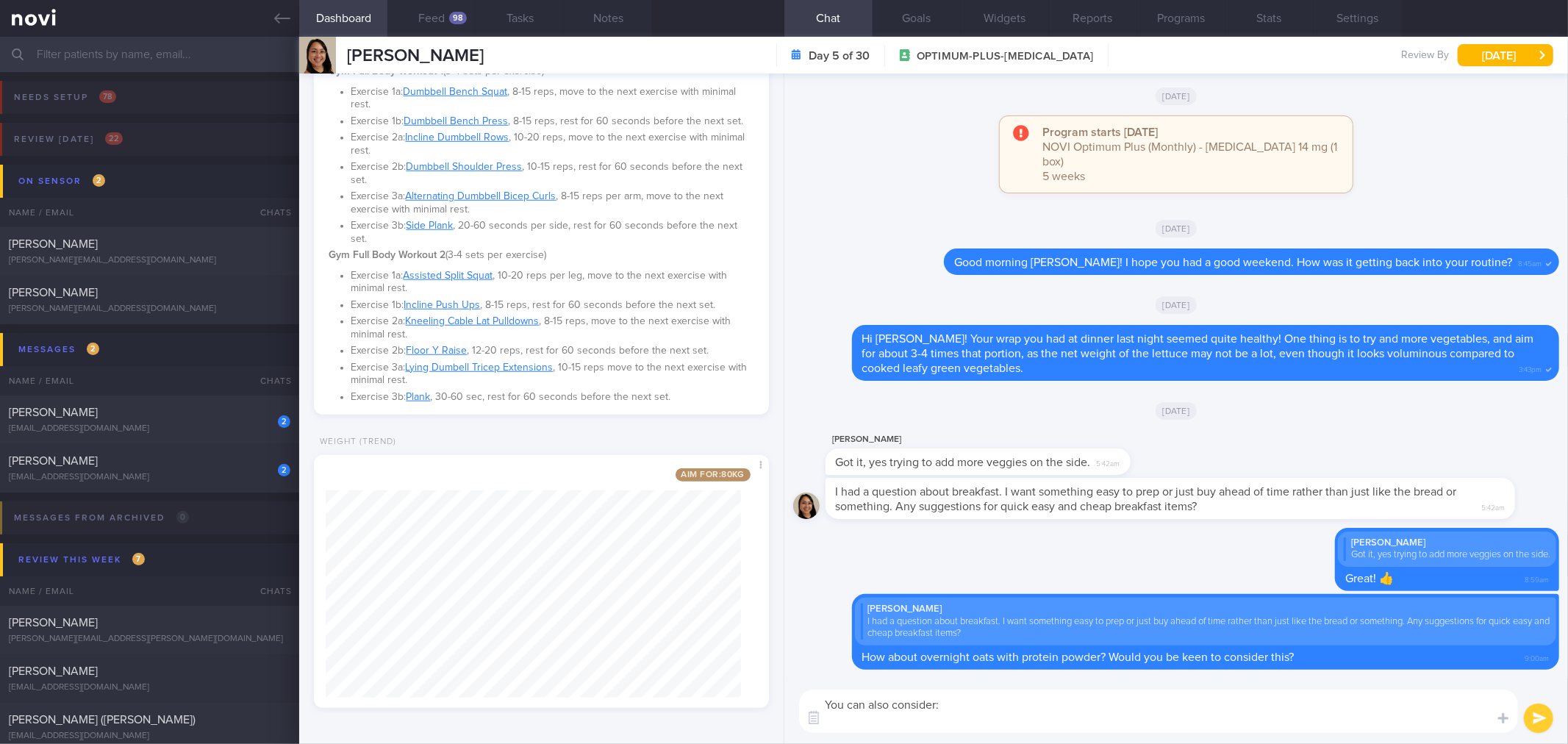
paste textarea "Also, try to have healthier breakfast options to reduce sugar intake, and incre…"
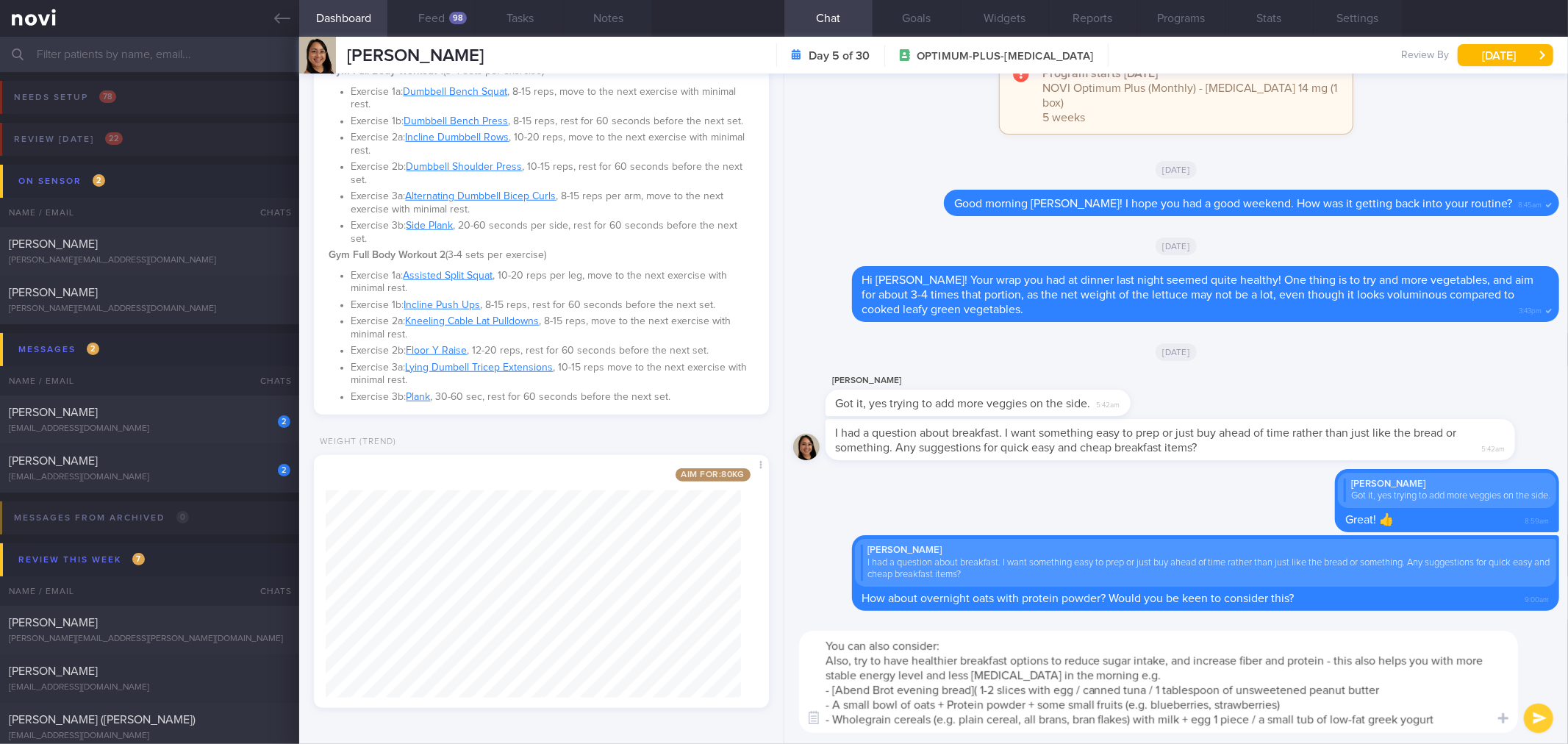
paste textarea "[URL][DOMAIN_NAME]"
type textarea "You can also consider: Also, try to have healthier breakfast options to reduce …"
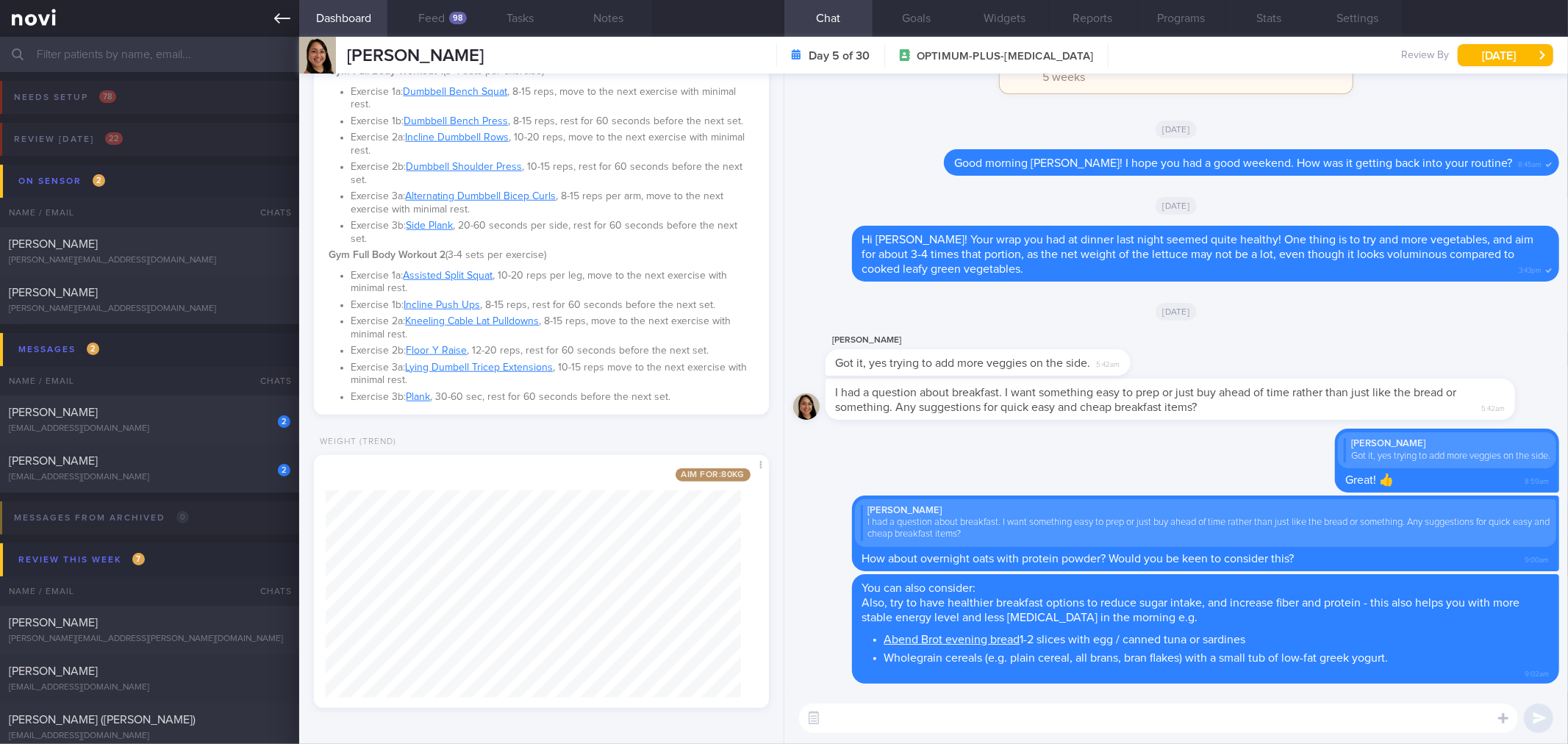
click at [293, 11] on link at bounding box center [149, 18] width 299 height 37
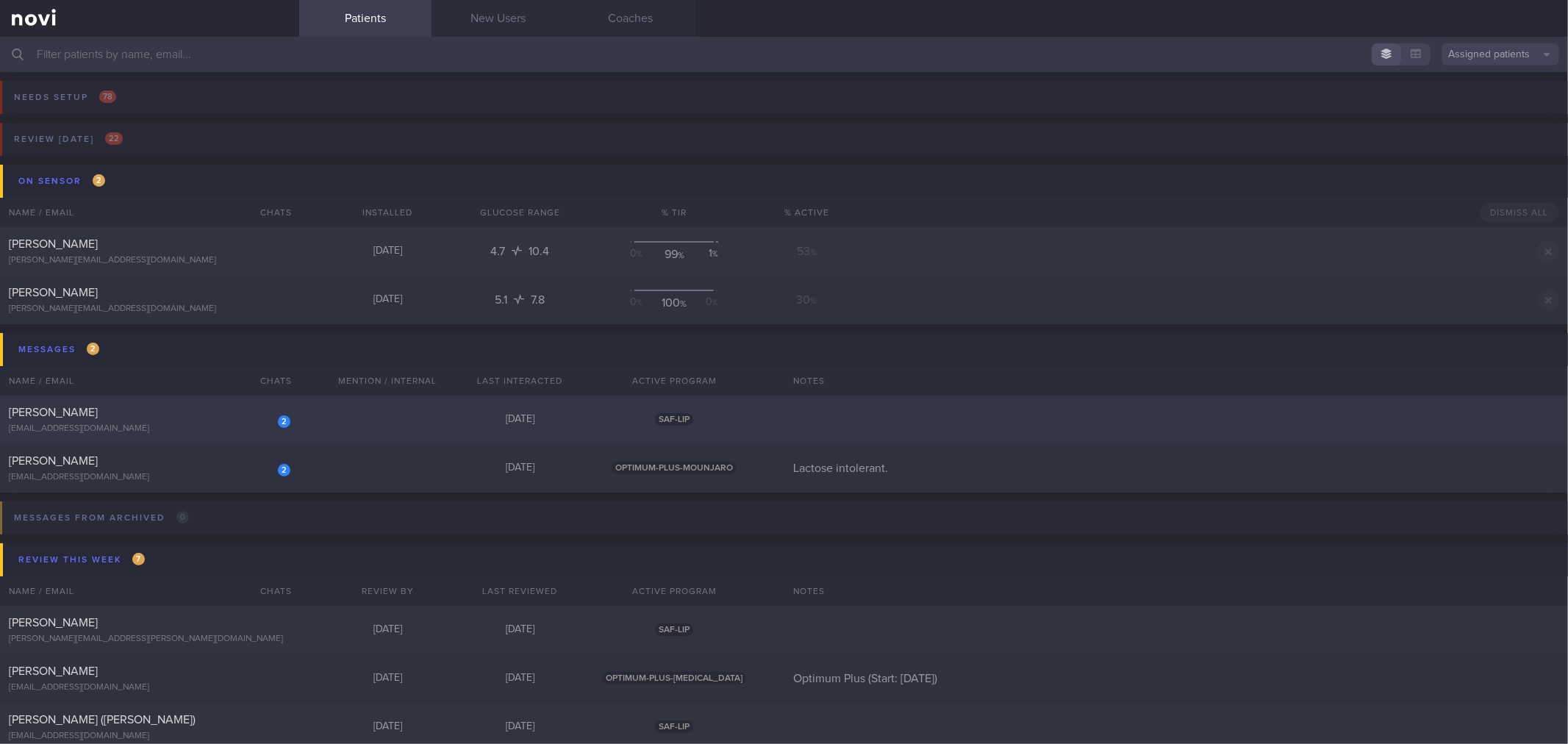
click at [243, 424] on div "[EMAIL_ADDRESS][DOMAIN_NAME]" at bounding box center [150, 428] width 282 height 11
select select "7"
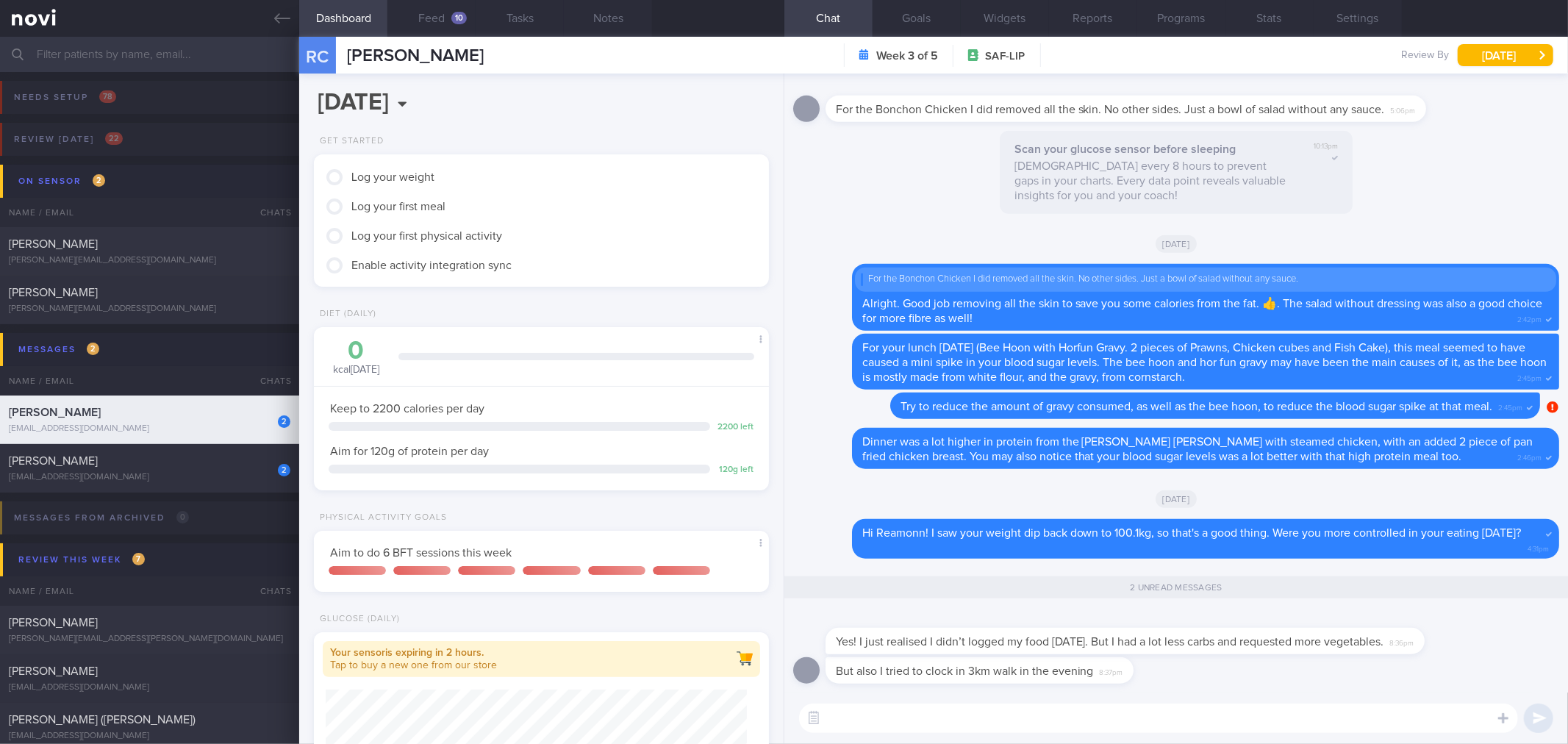
scroll to position [228, 415]
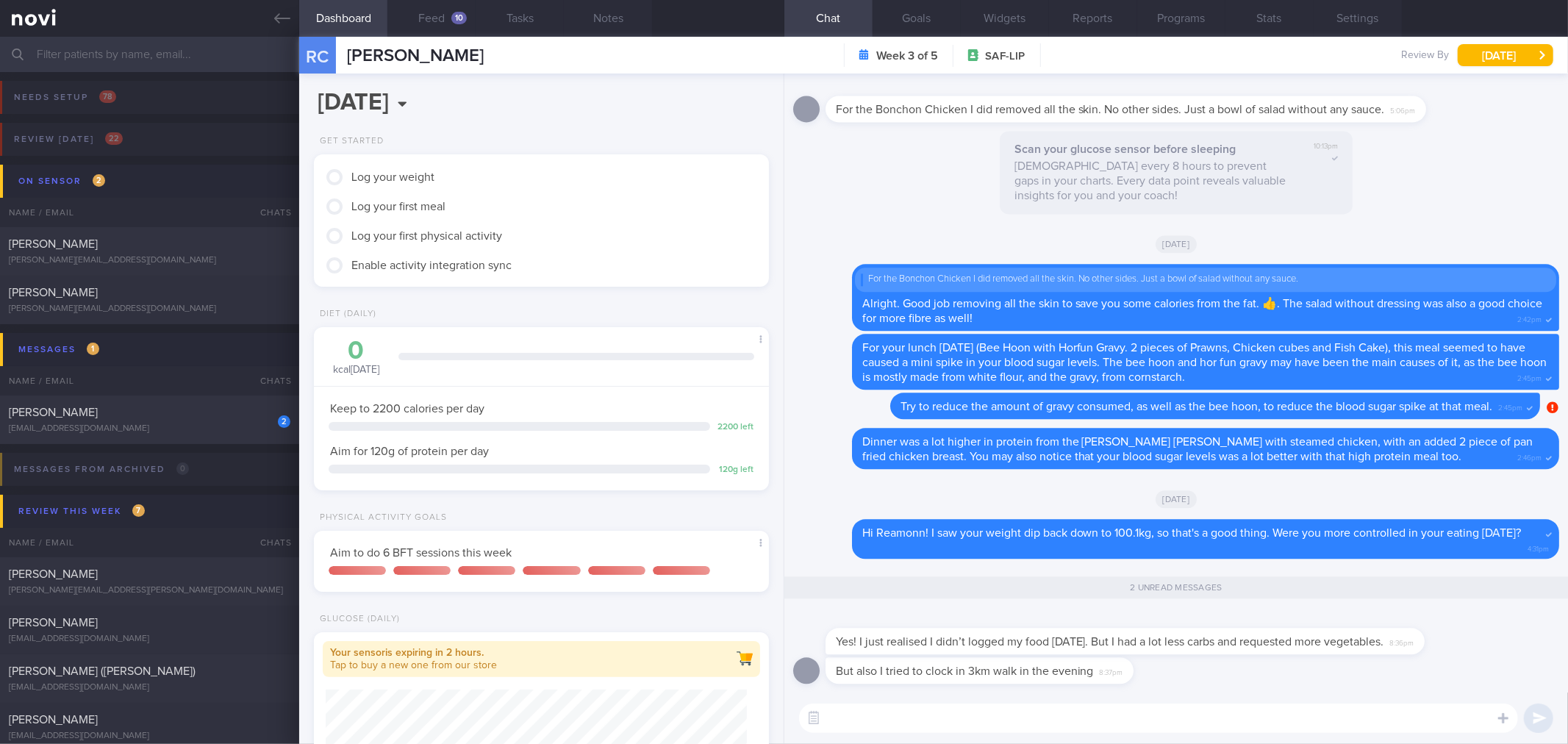
click at [1105, 711] on textarea at bounding box center [1158, 718] width 718 height 30
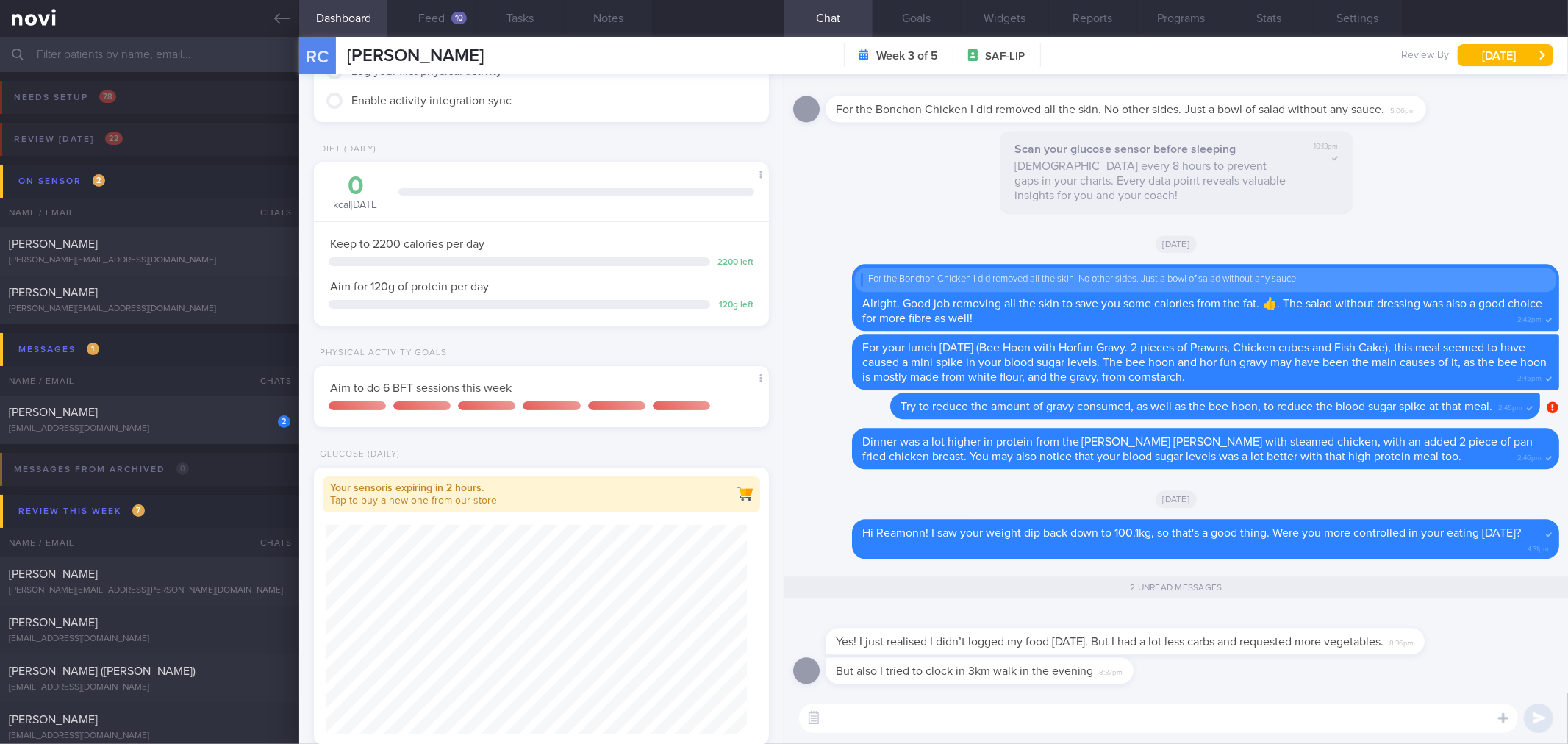
scroll to position [489, 0]
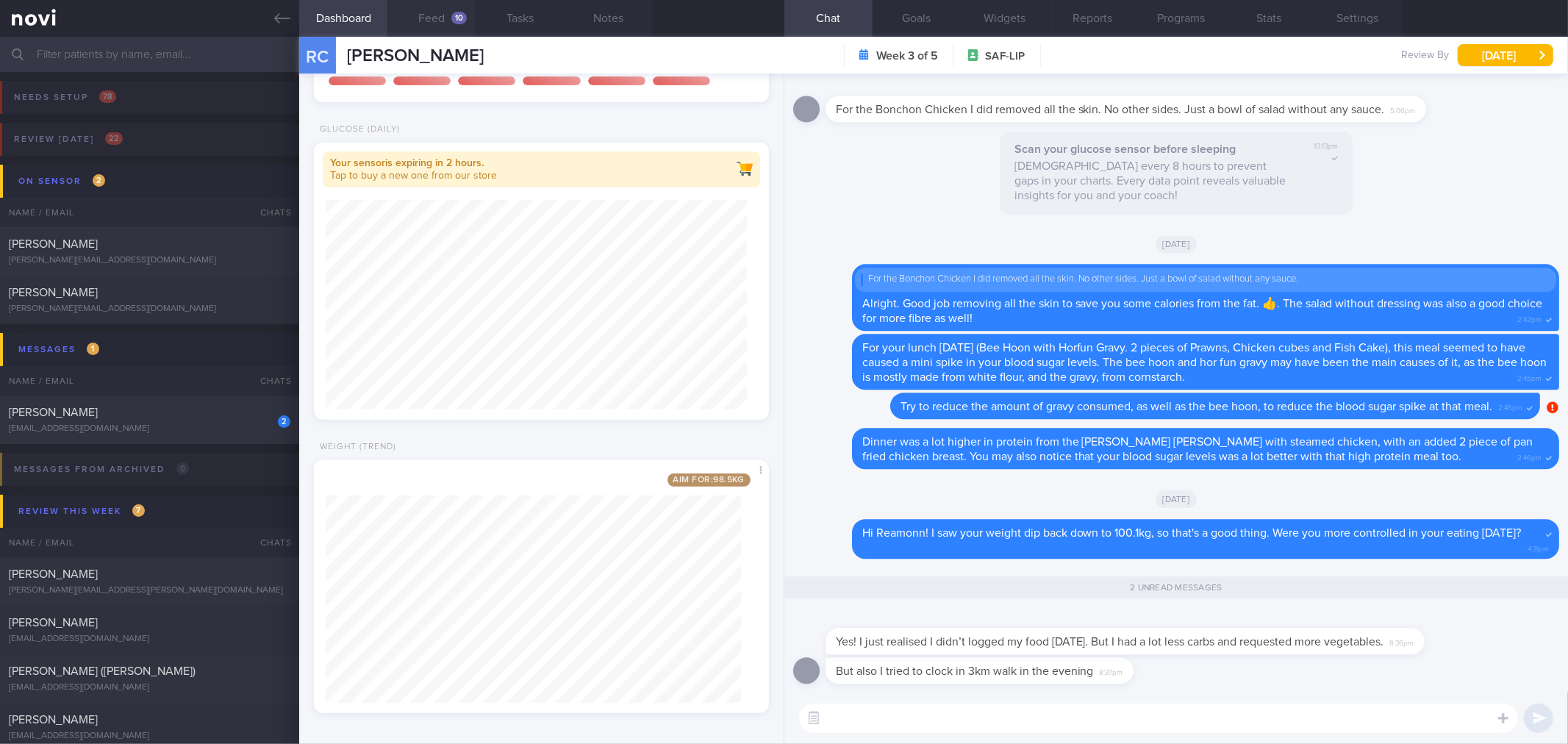
click at [449, 30] on button "Feed 10" at bounding box center [431, 18] width 88 height 37
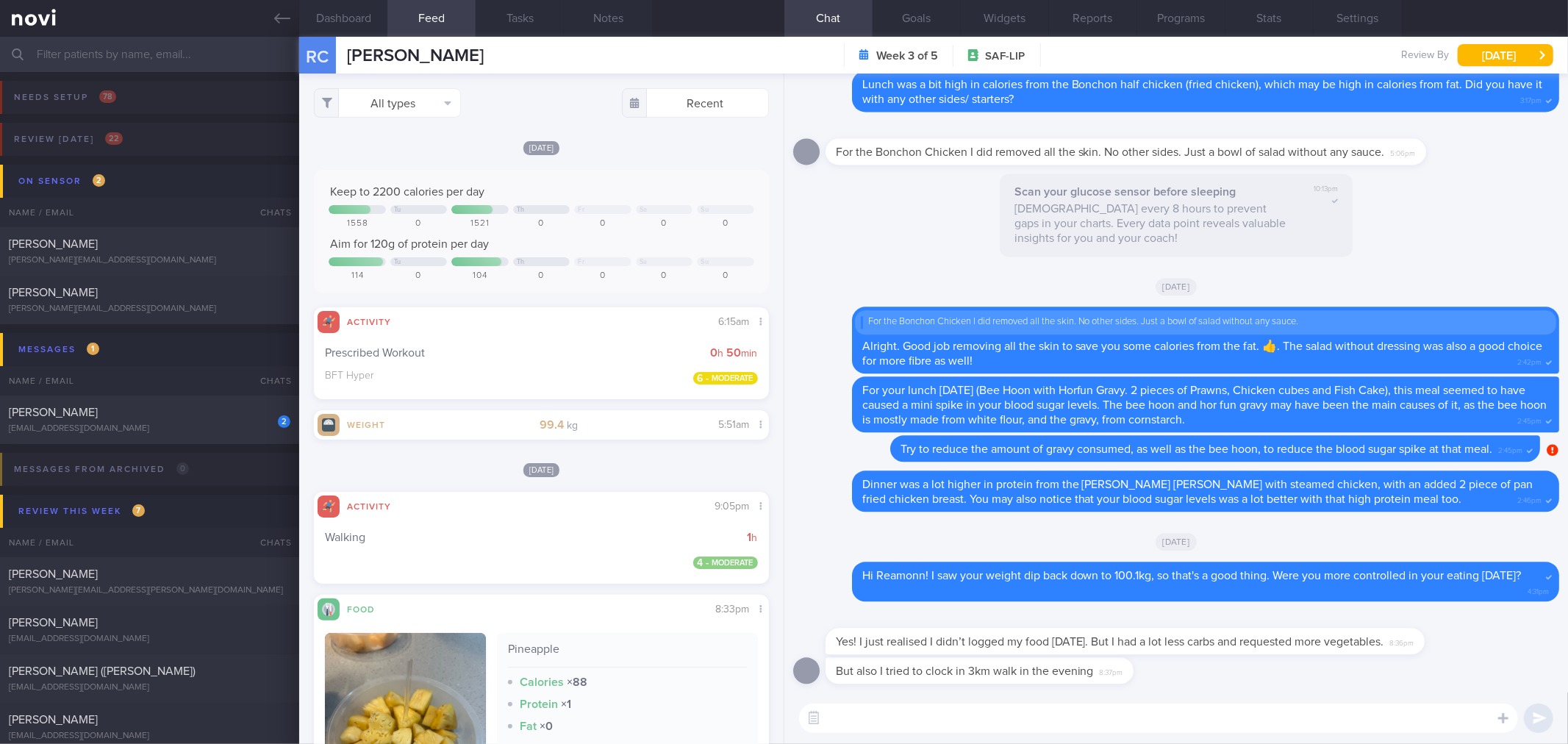
scroll to position [326, 0]
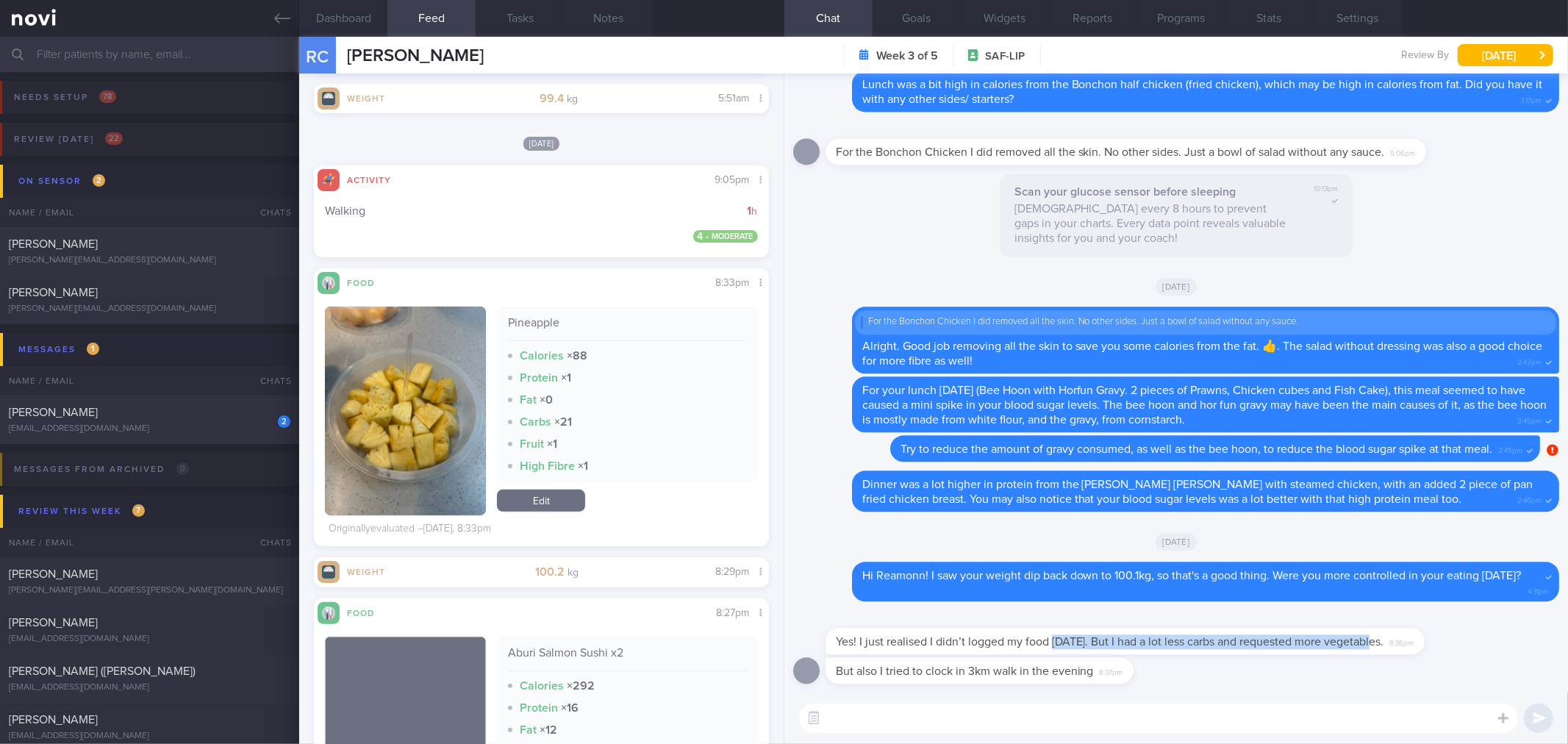
drag, startPoint x: 1051, startPoint y: 649, endPoint x: 1374, endPoint y: 644, distance: 323.0
click at [1374, 644] on div "Yes! I just realised I didn’t logged my food [DATE]. But I had a lot less carbs…" at bounding box center [1125, 641] width 599 height 26
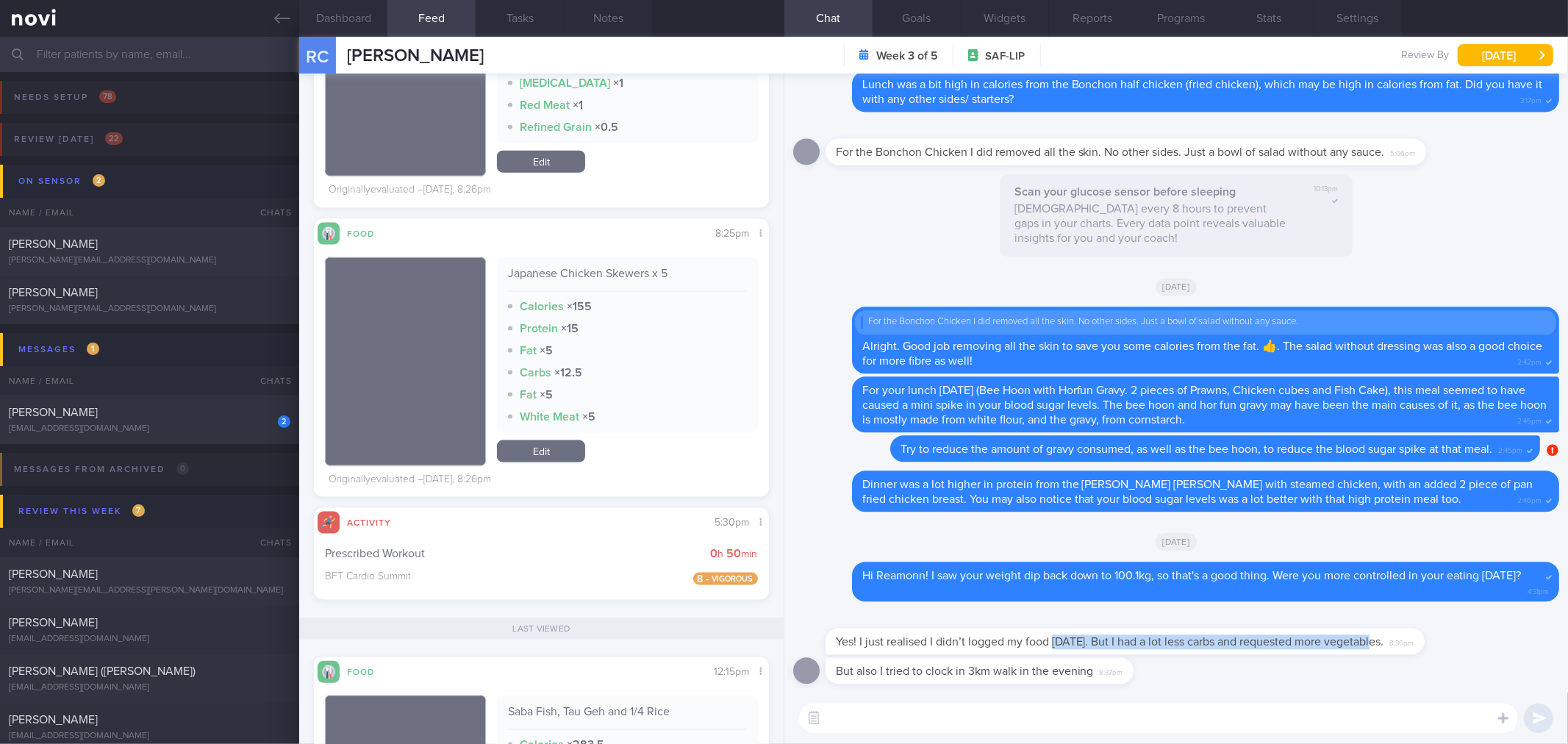
scroll to position [1959, 0]
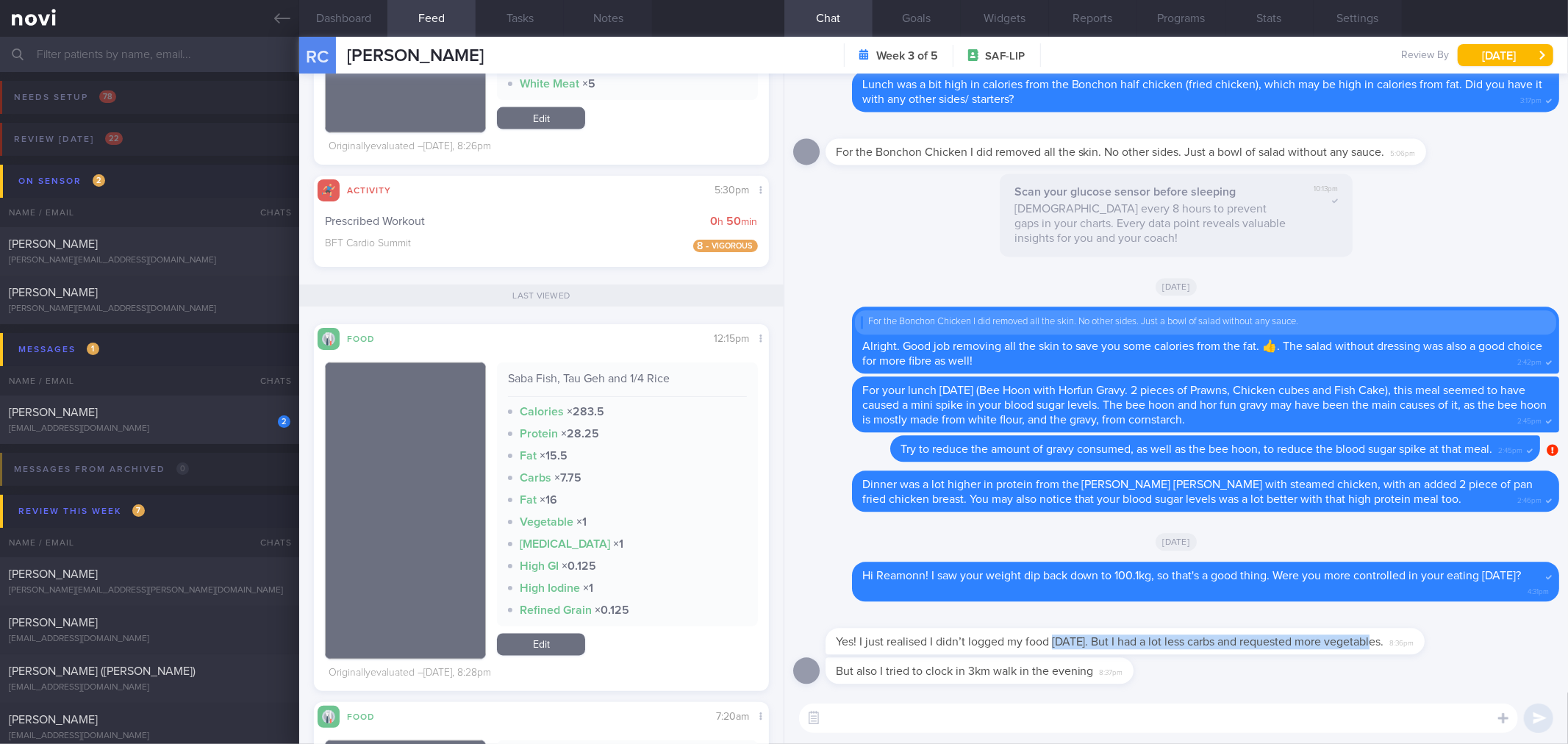
drag, startPoint x: 1437, startPoint y: 635, endPoint x: 1567, endPoint y: 634, distance: 130.0
click at [1567, 634] on div "But also I tried to clock in 3km walk in the evening 8:37pm Yes! I just realise…" at bounding box center [1176, 382] width 784 height 619
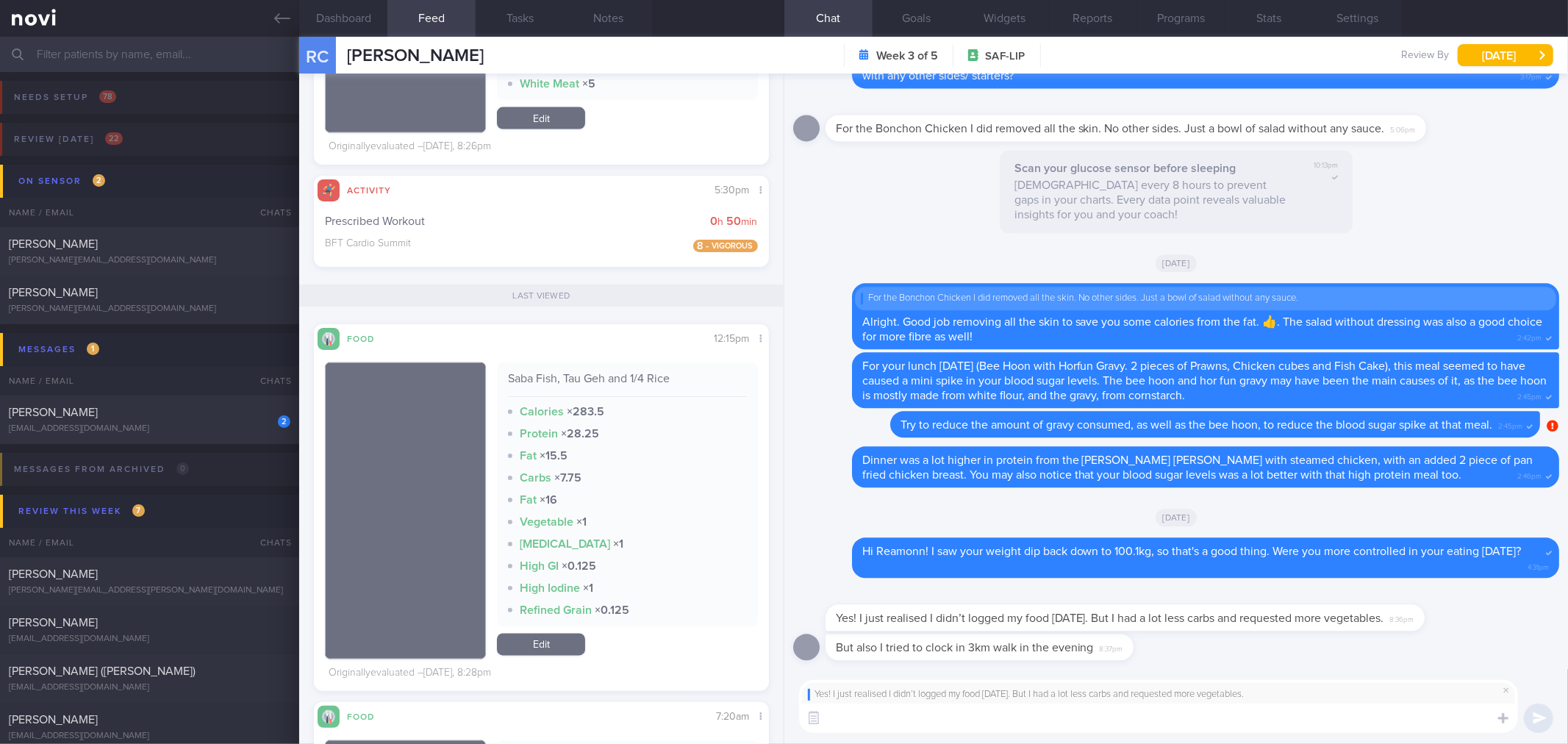
click at [1290, 725] on textarea at bounding box center [1158, 718] width 718 height 30
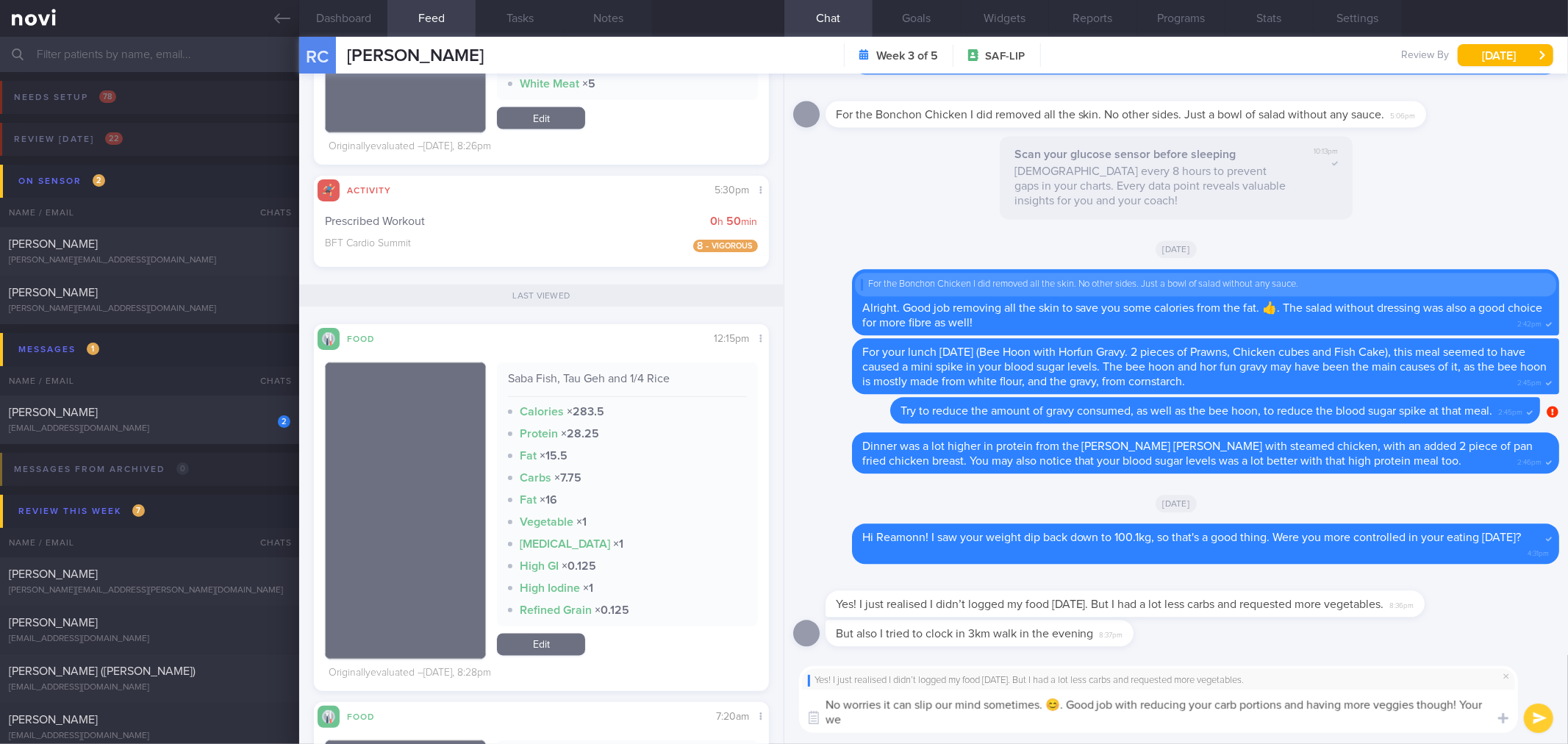
scroll to position [0, 0]
type textarea "No worries it can slip our mind sometimes. 😊. Good job with reducing your carb …"
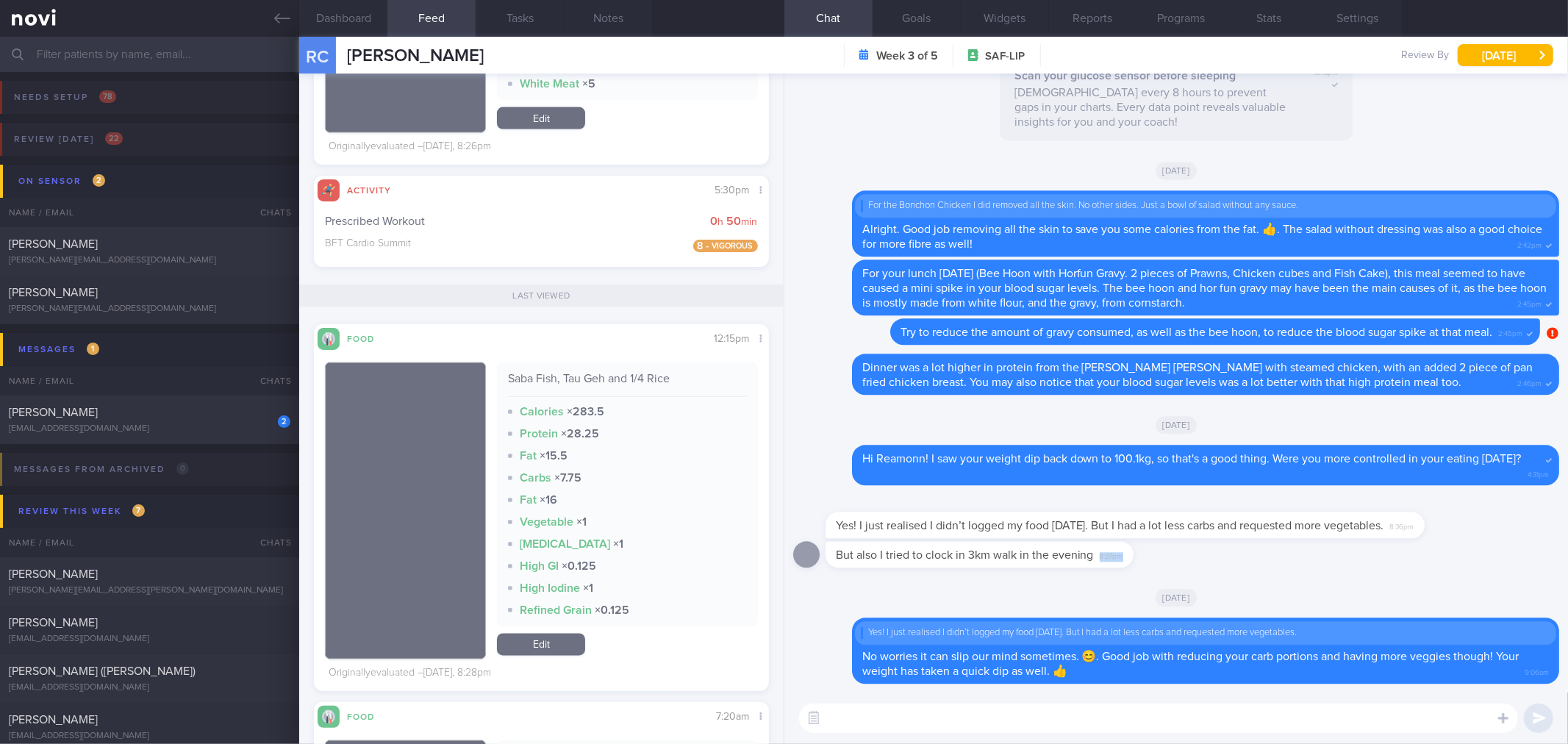
drag, startPoint x: 1120, startPoint y: 564, endPoint x: 1410, endPoint y: 562, distance: 290.0
click at [1400, 561] on div "But also I tried to clock in 3km walk in the evening 8:37pm" at bounding box center [1175, 559] width 765 height 35
click at [1123, 561] on div "But also I tried to clock in 3km walk in the evening 8:37pm" at bounding box center [980, 554] width 308 height 26
drag, startPoint x: 1127, startPoint y: 560, endPoint x: 1327, endPoint y: 554, distance: 200.1
click at [1329, 554] on div "But also I tried to clock in 3km walk in the evening 8:37pm" at bounding box center [1175, 559] width 765 height 35
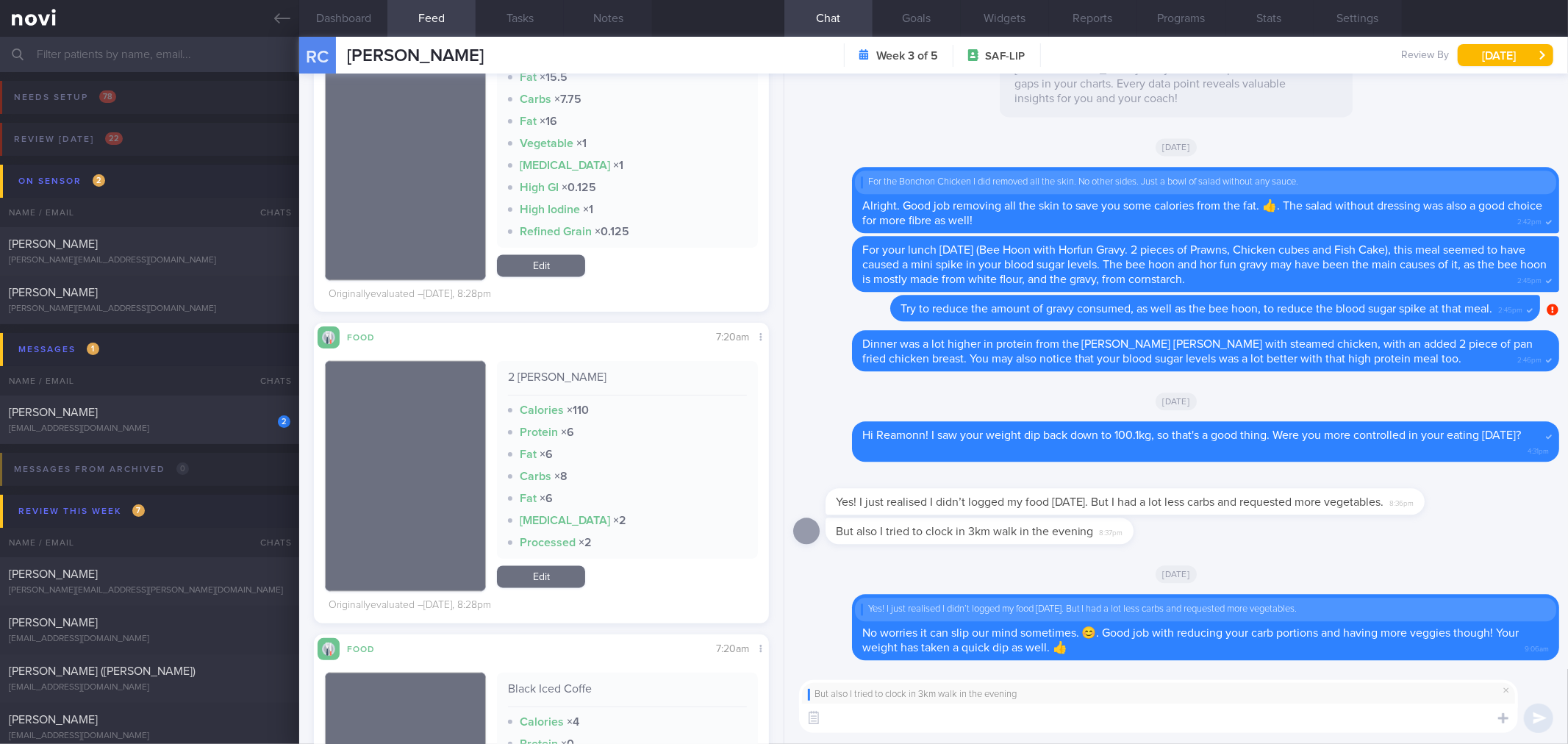
scroll to position [2286, 0]
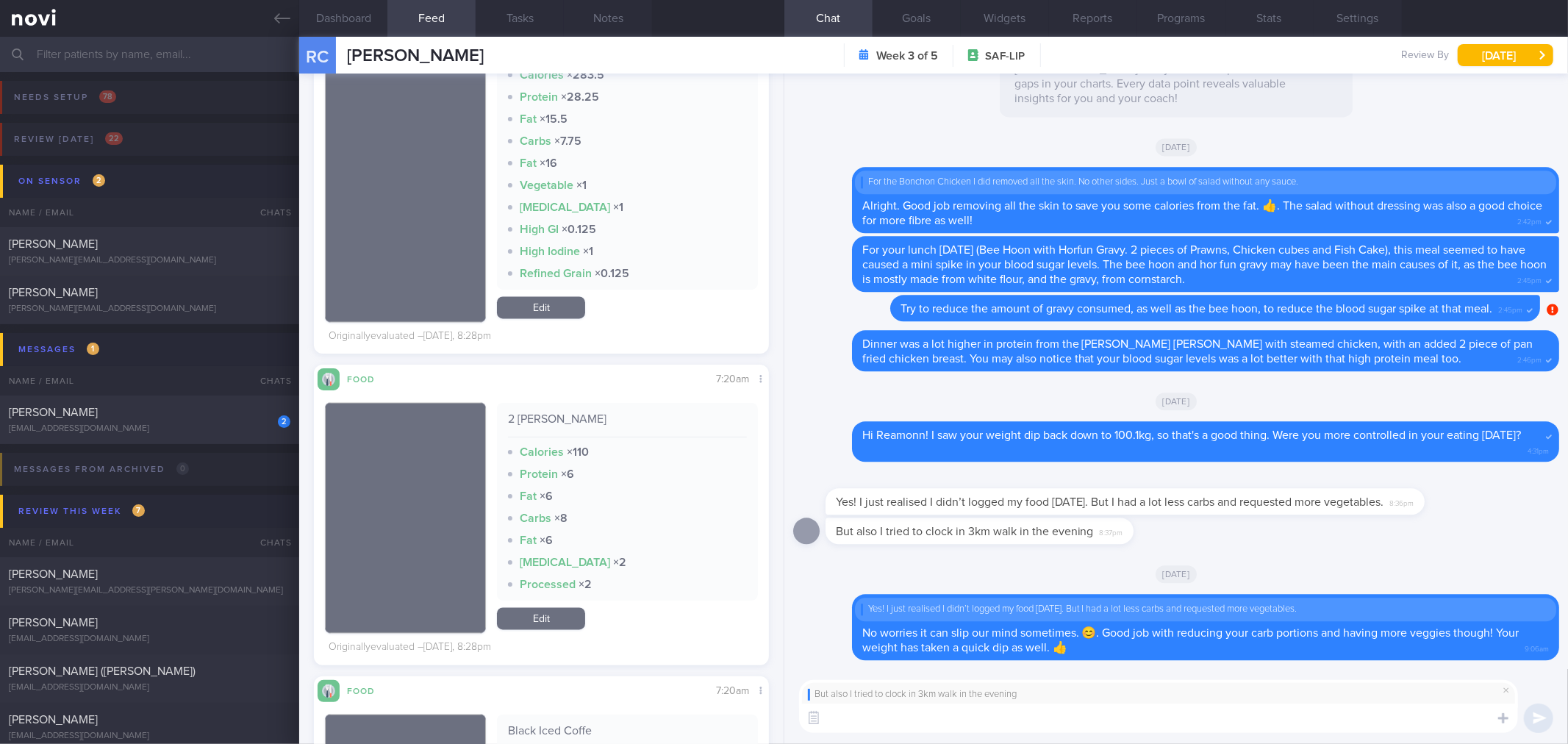
click at [871, 713] on textarea at bounding box center [1158, 718] width 718 height 30
type textarea "And also good job with the 3km walk in the evening!"
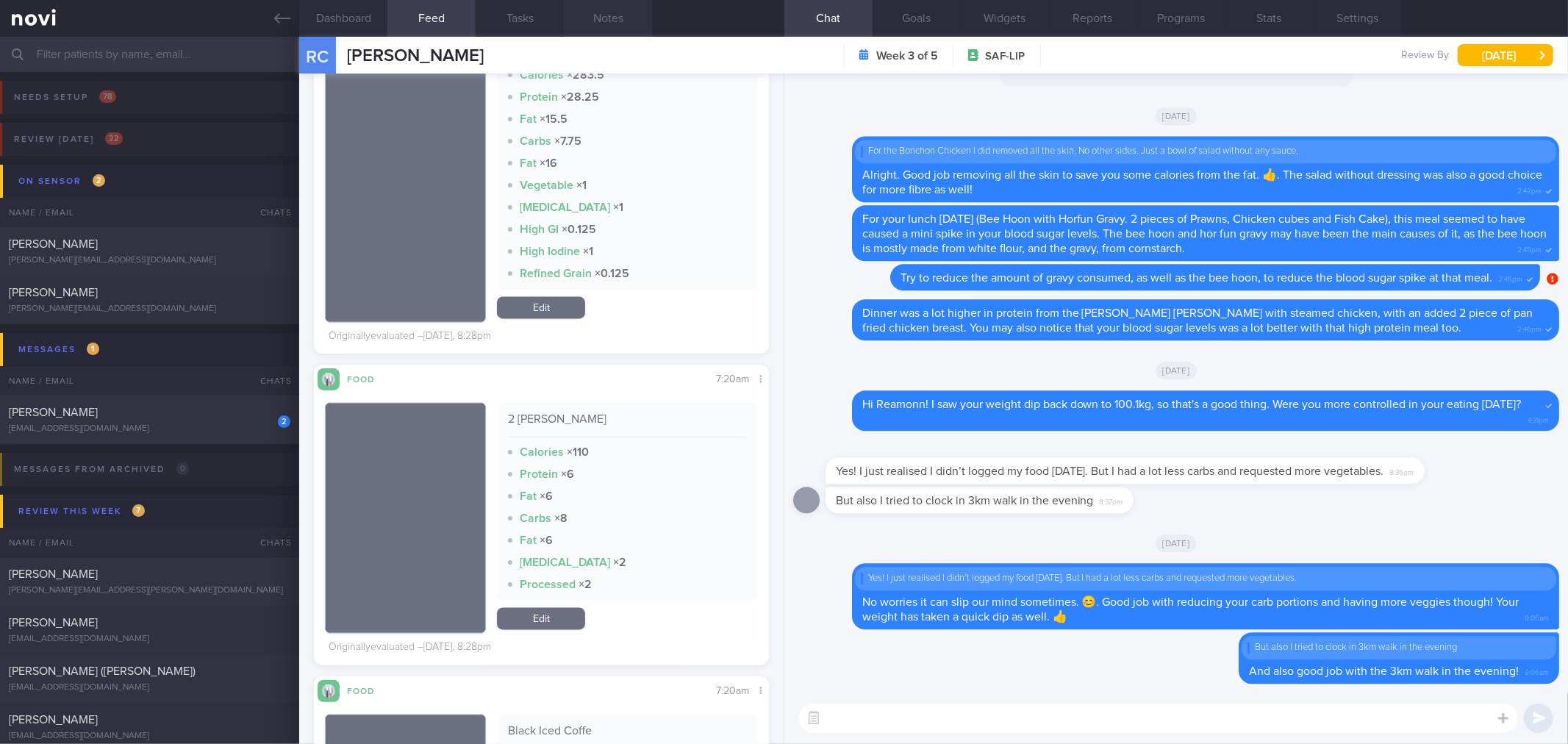
click at [606, 17] on button "Notes" at bounding box center [607, 18] width 88 height 37
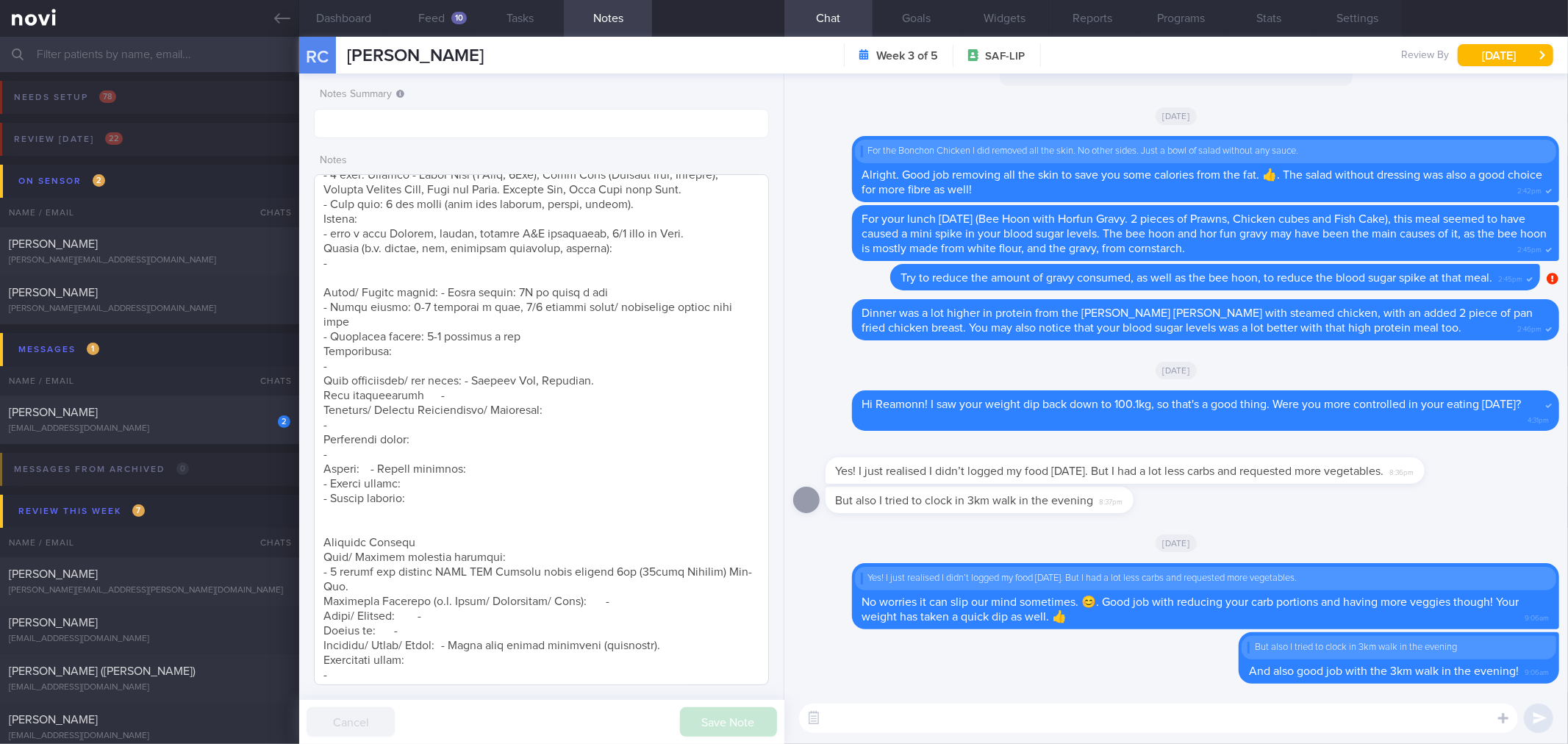
scroll to position [705, 0]
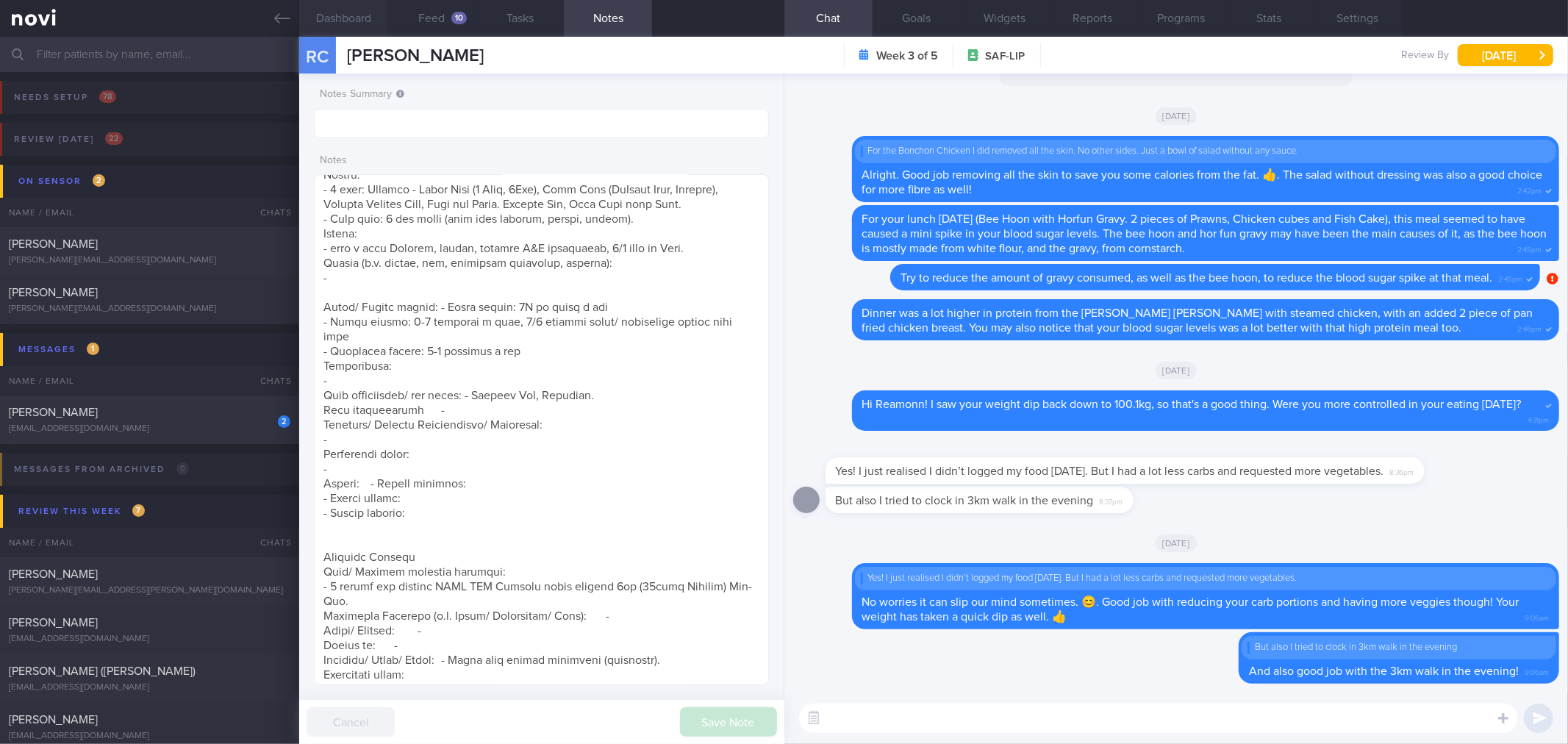
click at [334, 13] on button "Dashboard" at bounding box center [343, 18] width 88 height 37
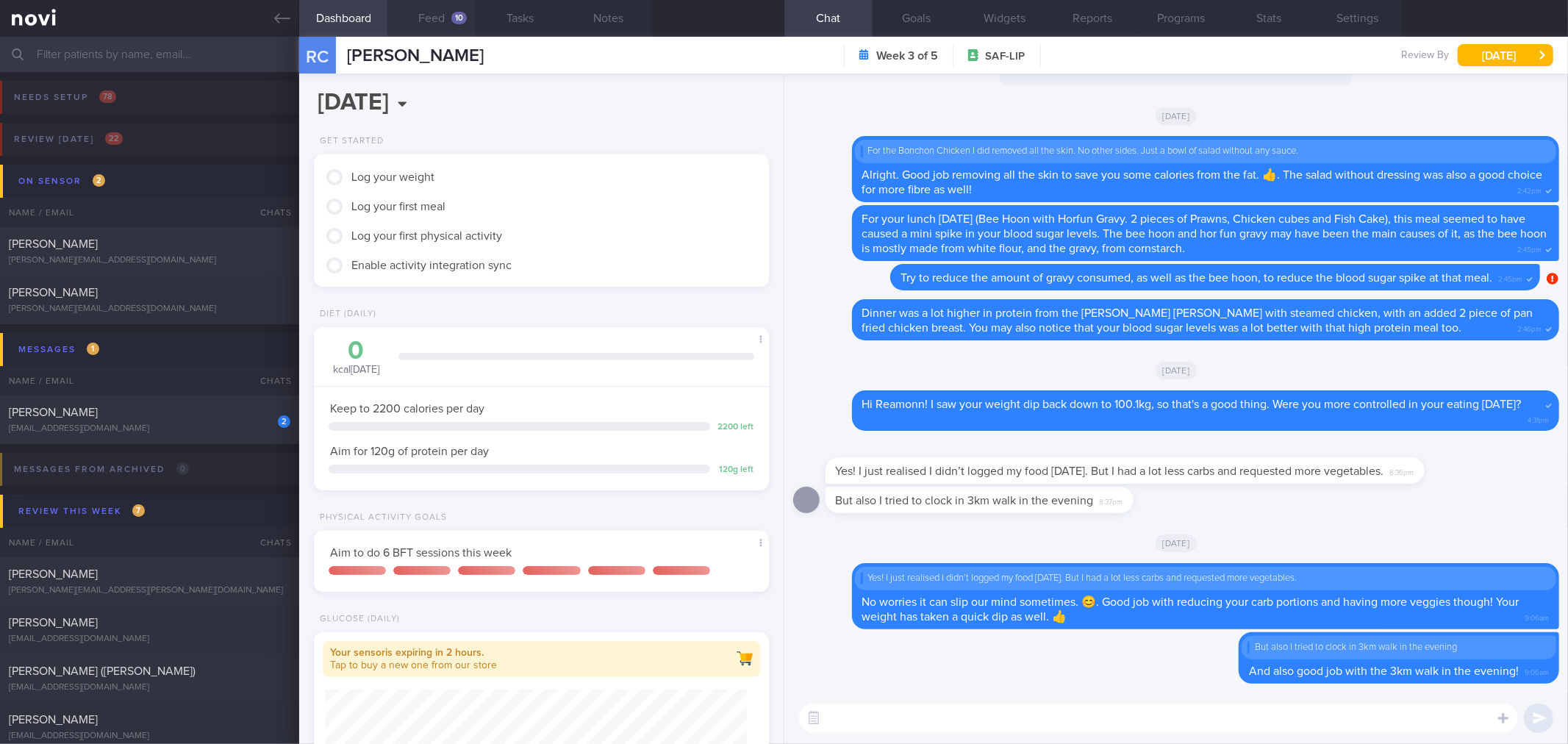
click at [431, 9] on button "Feed 10" at bounding box center [431, 18] width 88 height 37
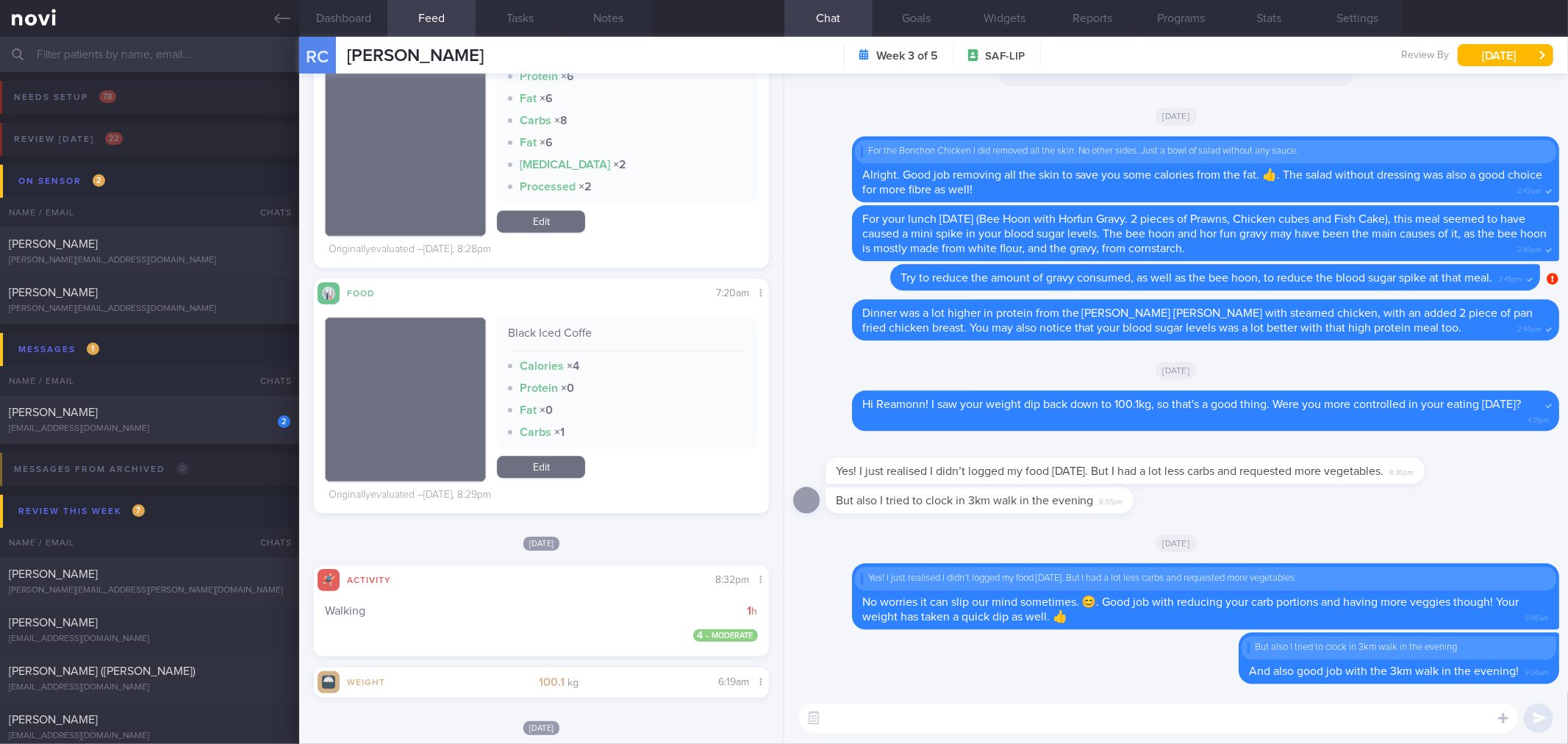
scroll to position [263, 428]
click at [1144, 728] on textarea at bounding box center [1158, 718] width 718 height 30
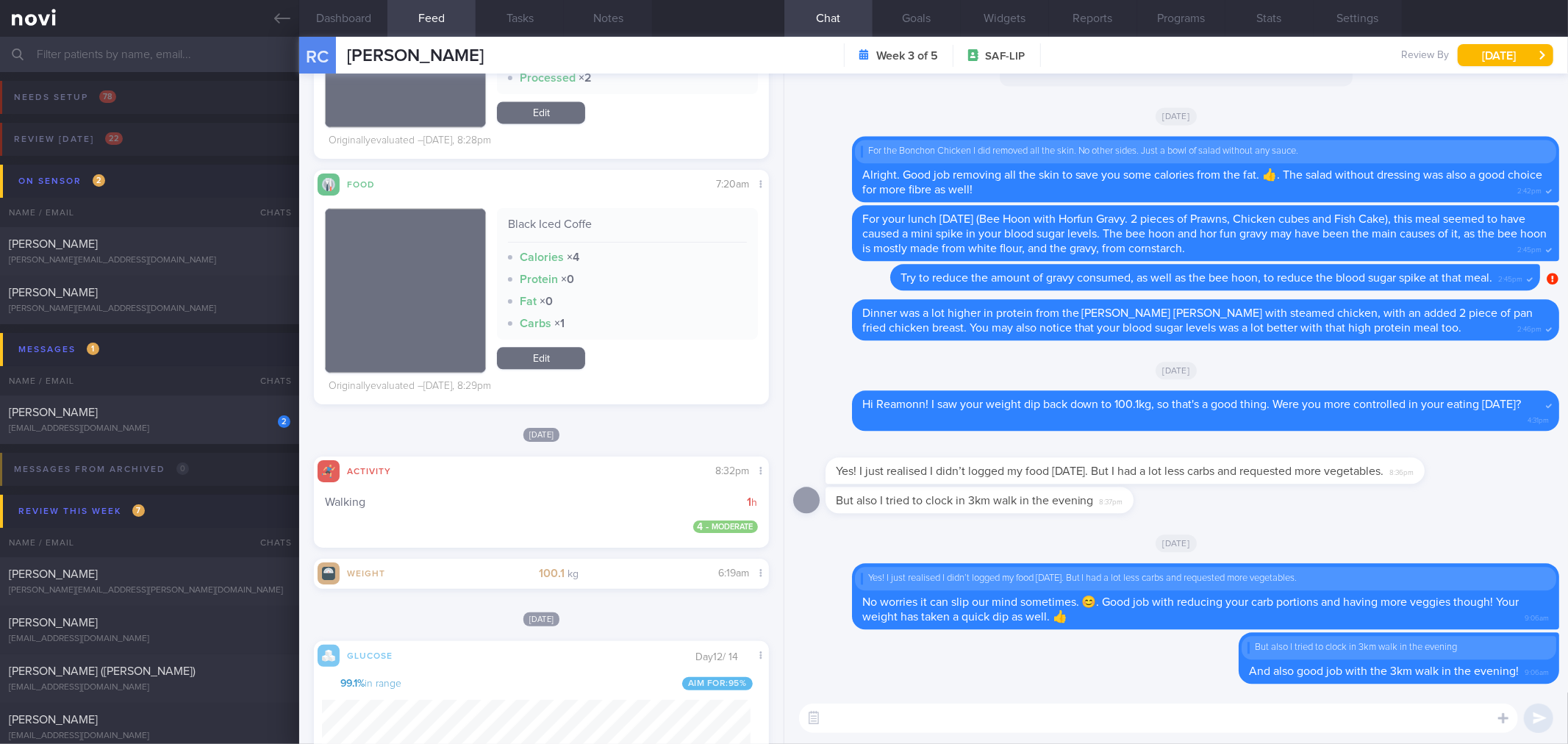
scroll to position [3011, 0]
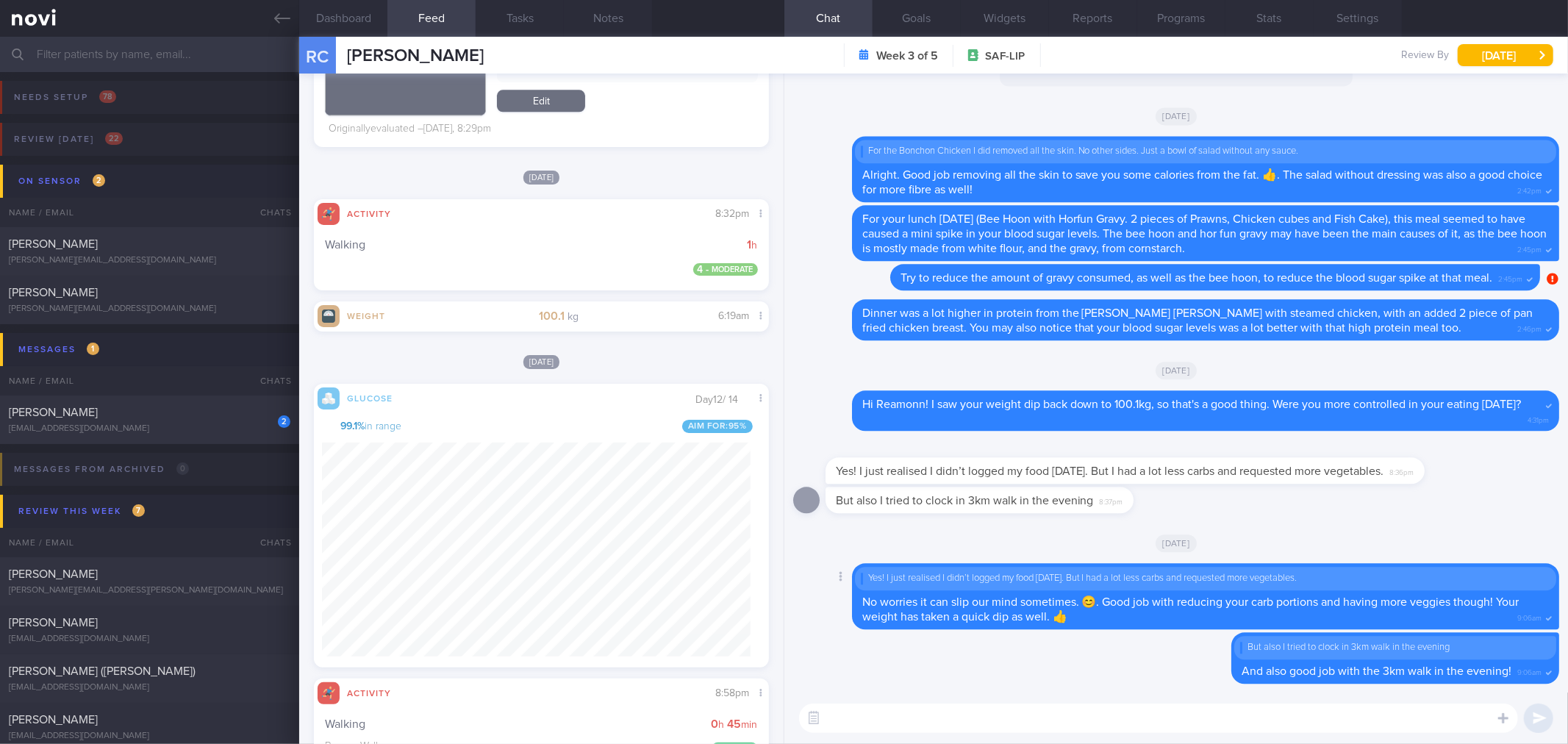
click at [1019, 616] on span "No worries it can slip our mind sometimes. 😊. Good job with reducing your carb …" at bounding box center [1190, 609] width 657 height 26
click at [289, 28] on link at bounding box center [149, 18] width 299 height 37
